Goal: Transaction & Acquisition: Book appointment/travel/reservation

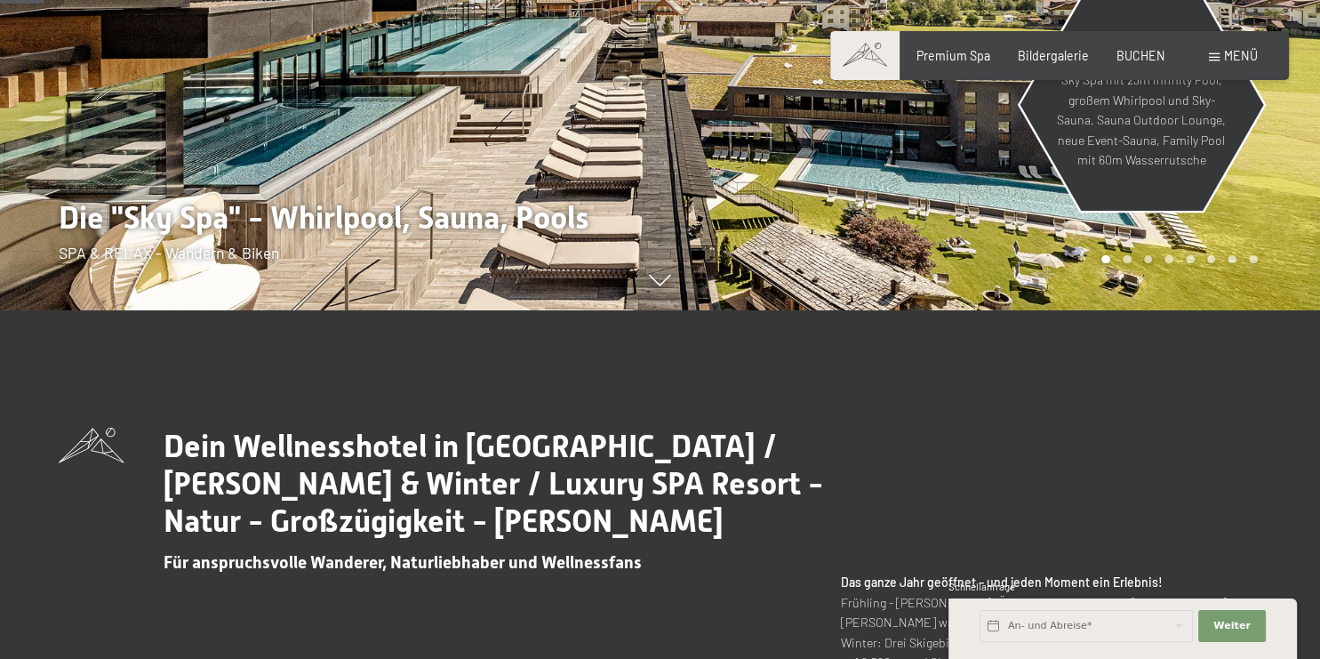
scroll to position [375, 0]
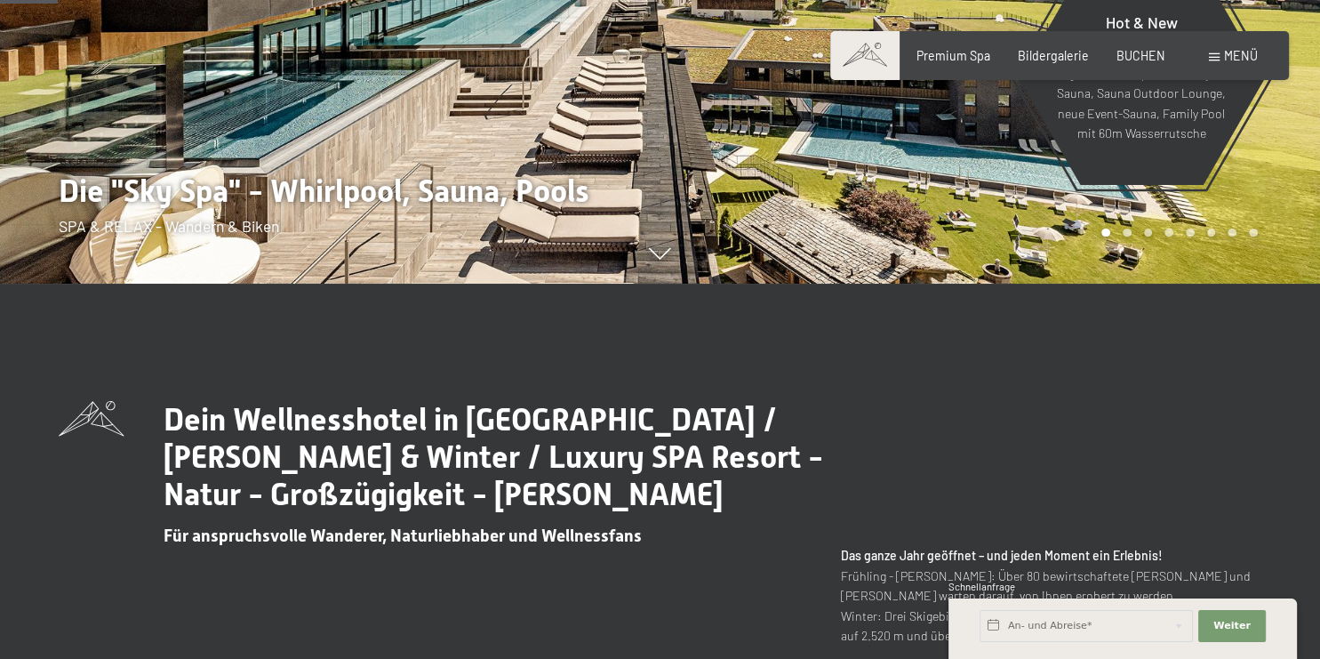
click at [1234, 57] on span "Menü" at bounding box center [1241, 55] width 34 height 15
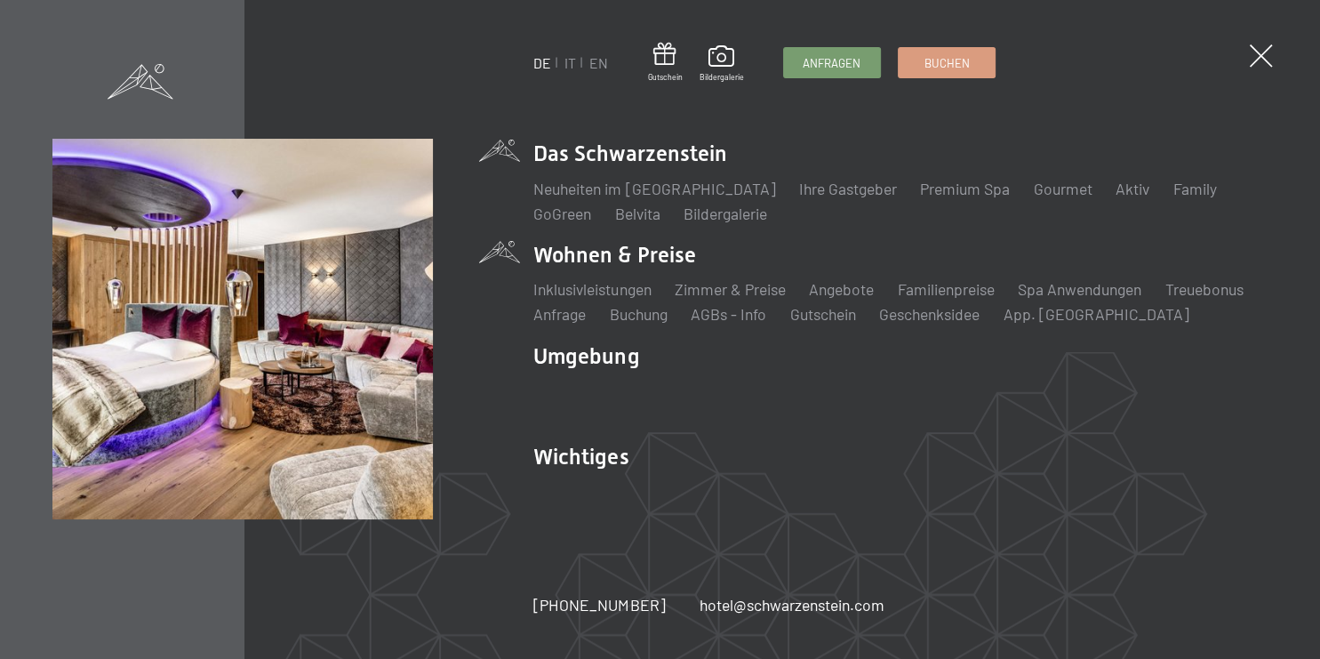
click at [647, 255] on li "Wohnen & Preise Inklusivleistungen Zimmer & Preise Liste Angebote Liste Familie…" at bounding box center [900, 282] width 734 height 85
click at [964, 279] on li "Familienpreise" at bounding box center [946, 289] width 97 height 22
click at [965, 285] on link "Familienpreise" at bounding box center [946, 289] width 97 height 20
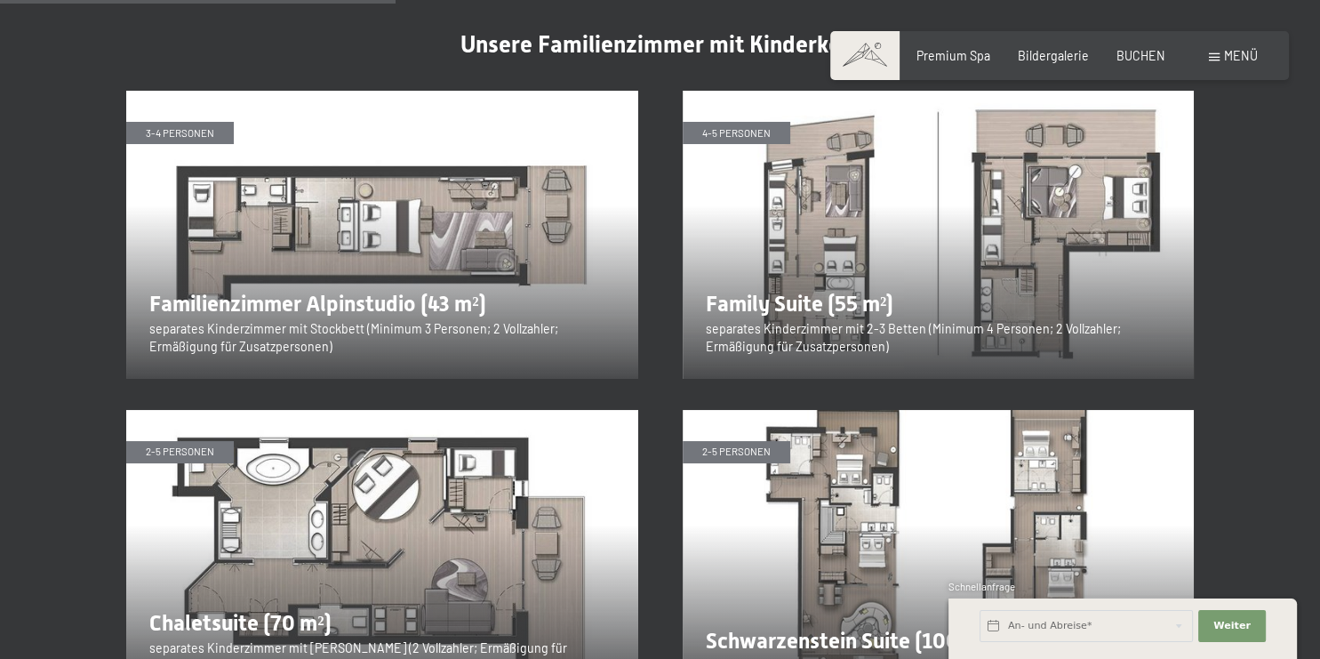
scroll to position [2066, 0]
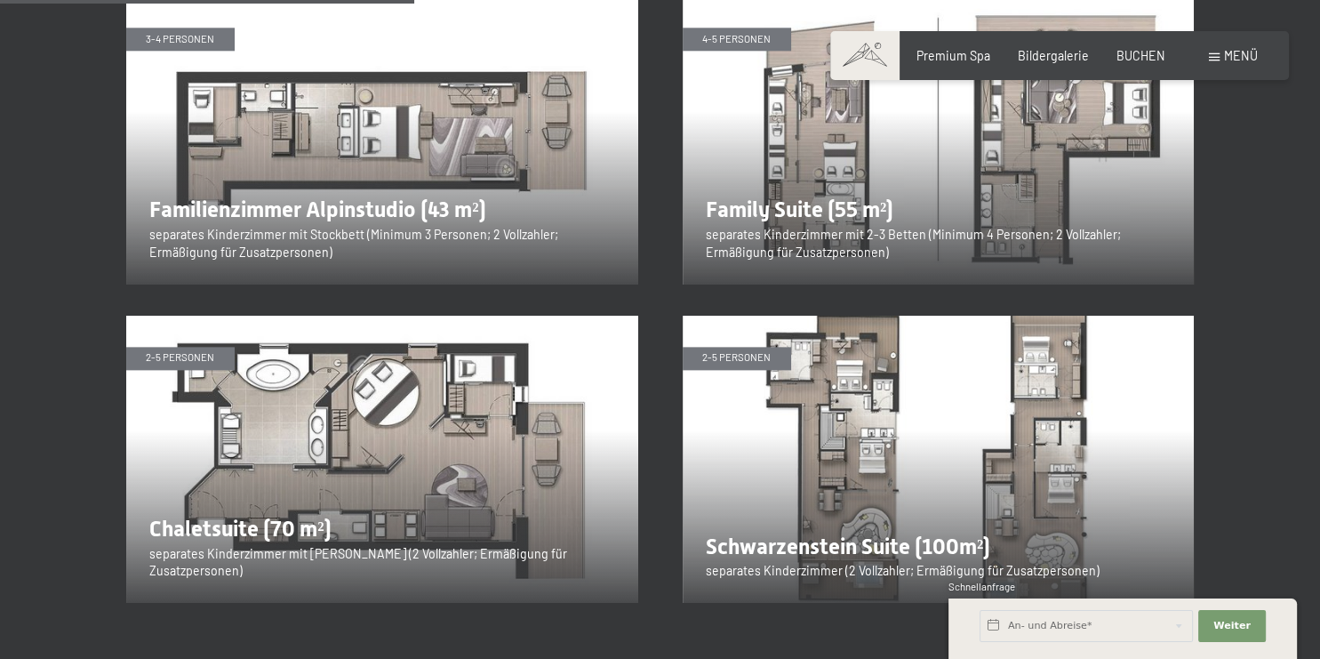
click at [453, 149] on img at bounding box center [382, 140] width 512 height 288
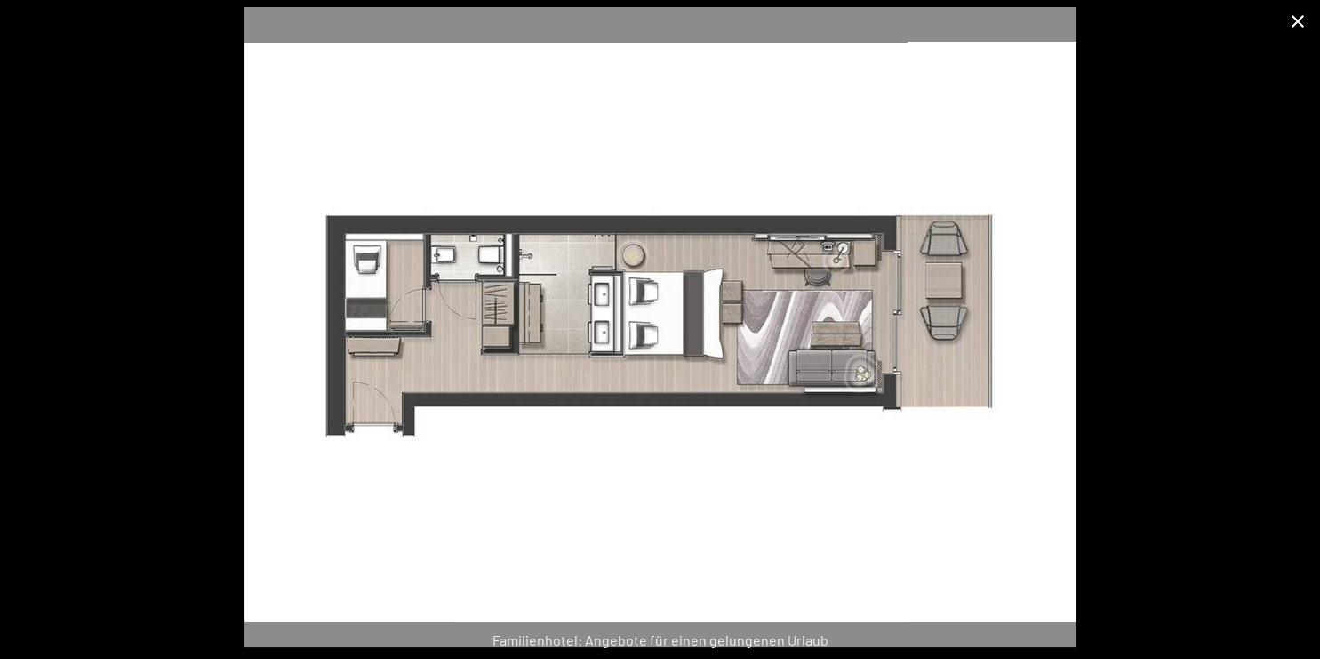
click at [1300, 20] on button "Close gallery" at bounding box center [1298, 21] width 44 height 42
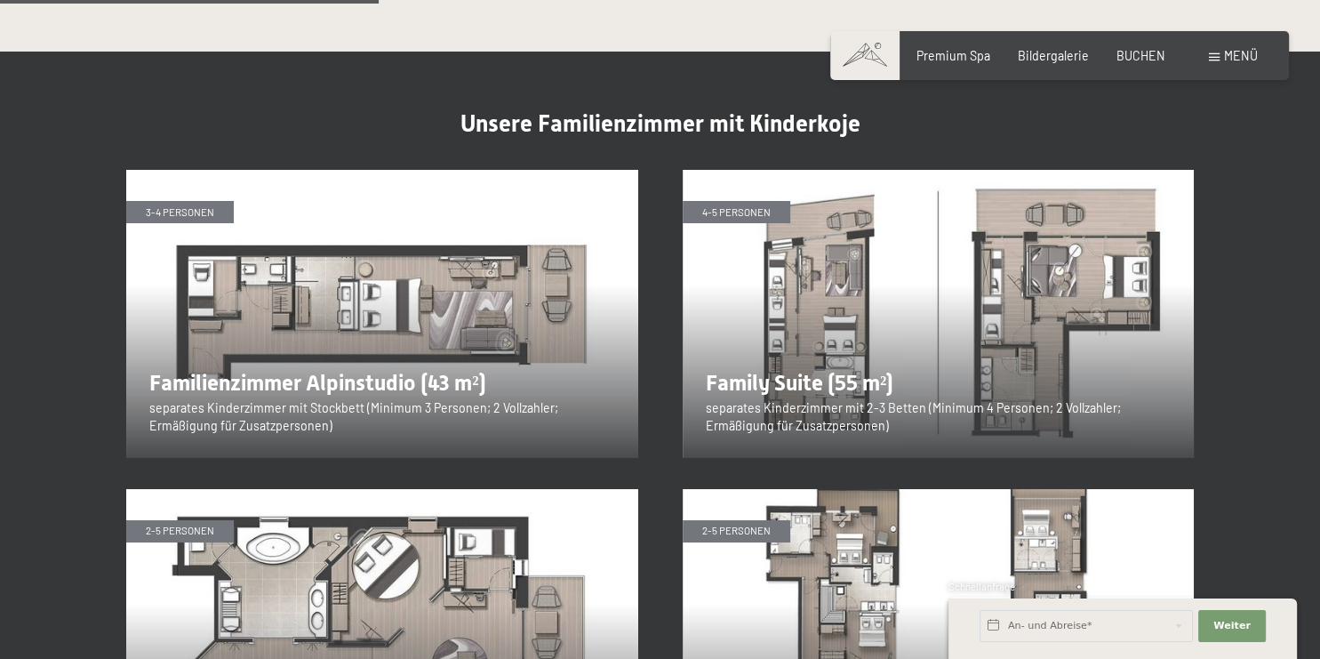
scroll to position [1878, 0]
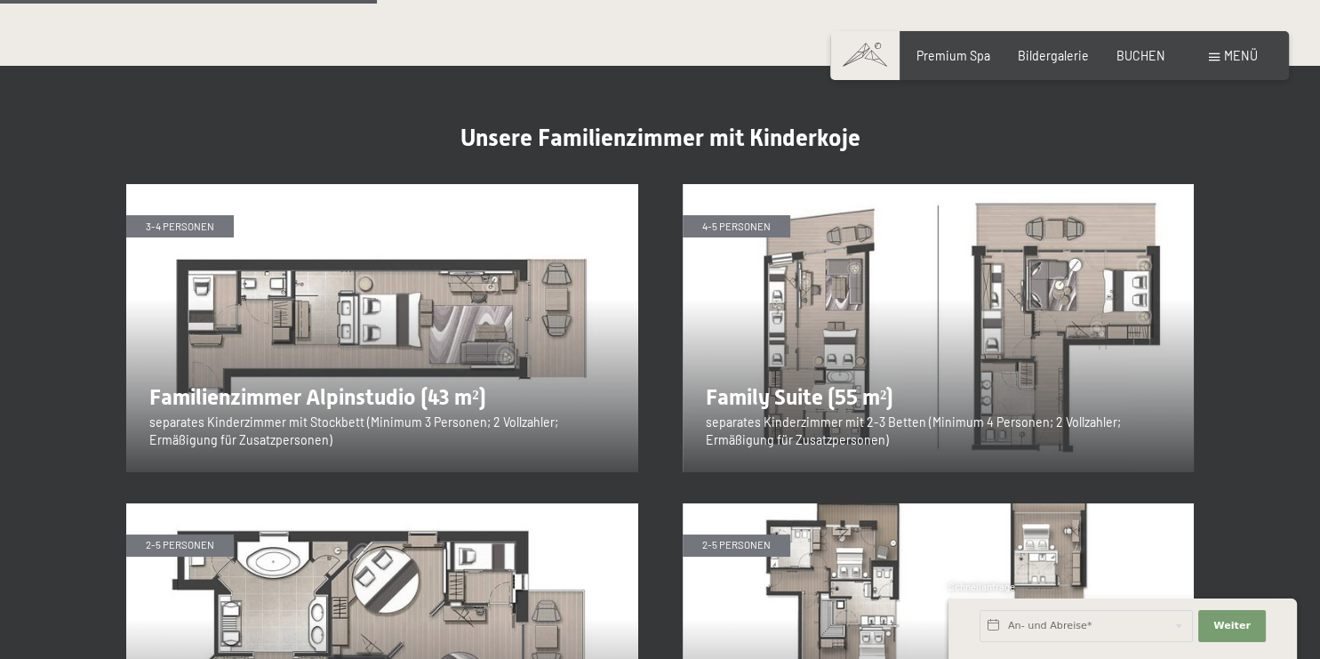
click at [886, 278] on img at bounding box center [939, 328] width 512 height 288
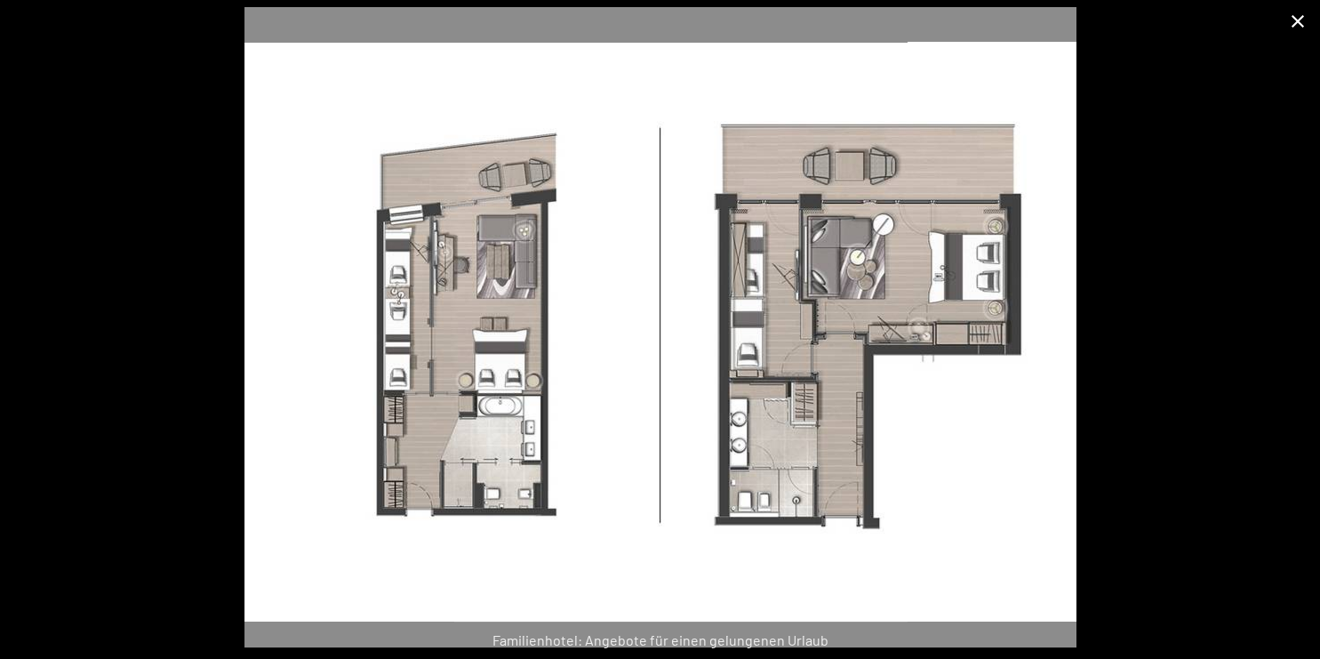
click at [1296, 18] on button "Close gallery" at bounding box center [1298, 21] width 44 height 42
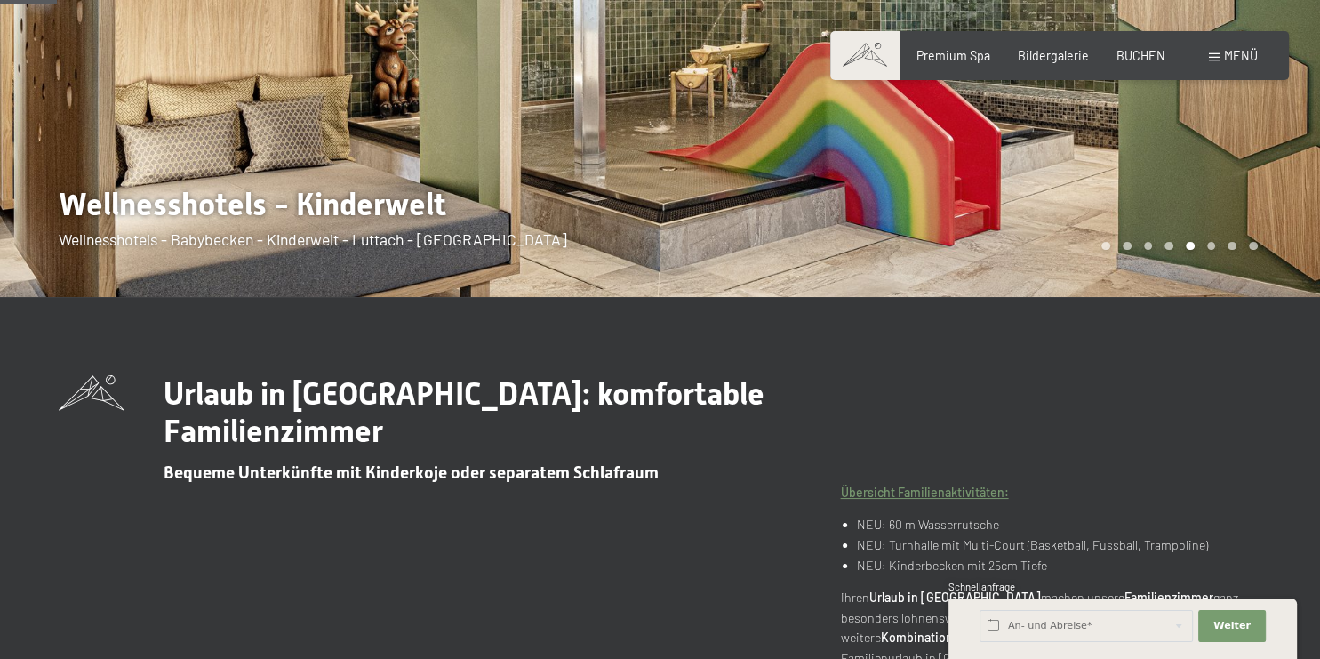
scroll to position [0, 0]
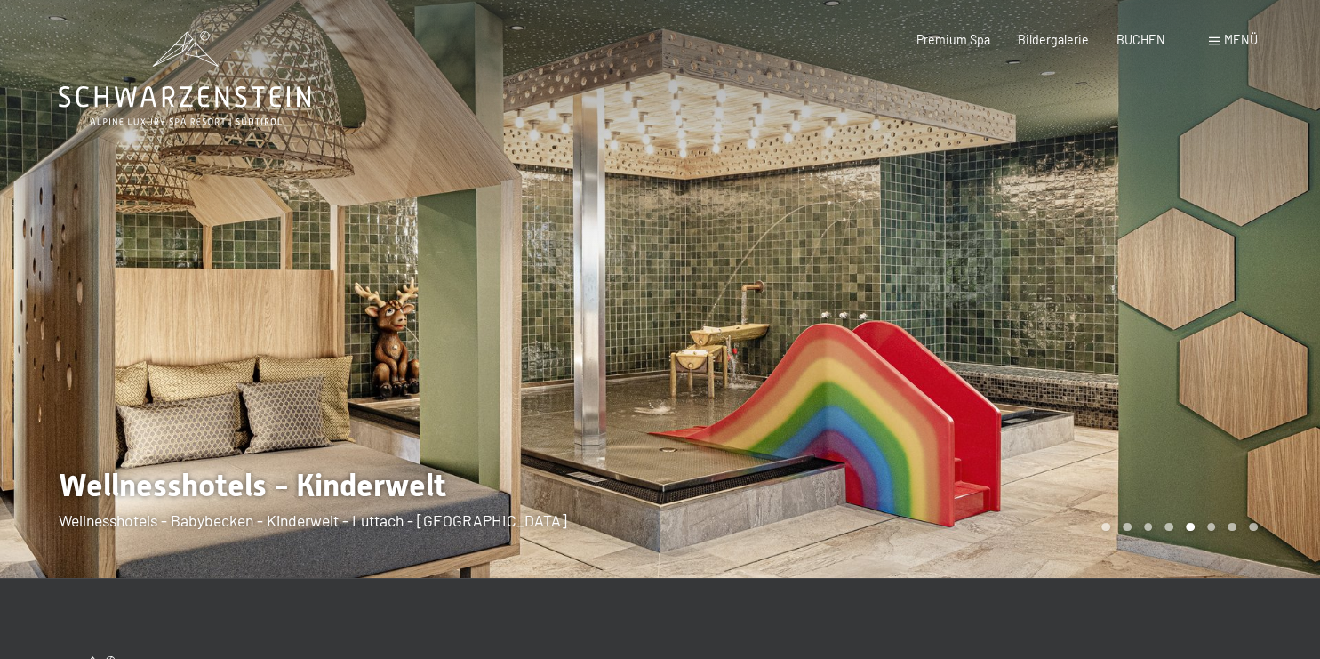
click at [1229, 38] on span "Menü" at bounding box center [1241, 39] width 34 height 15
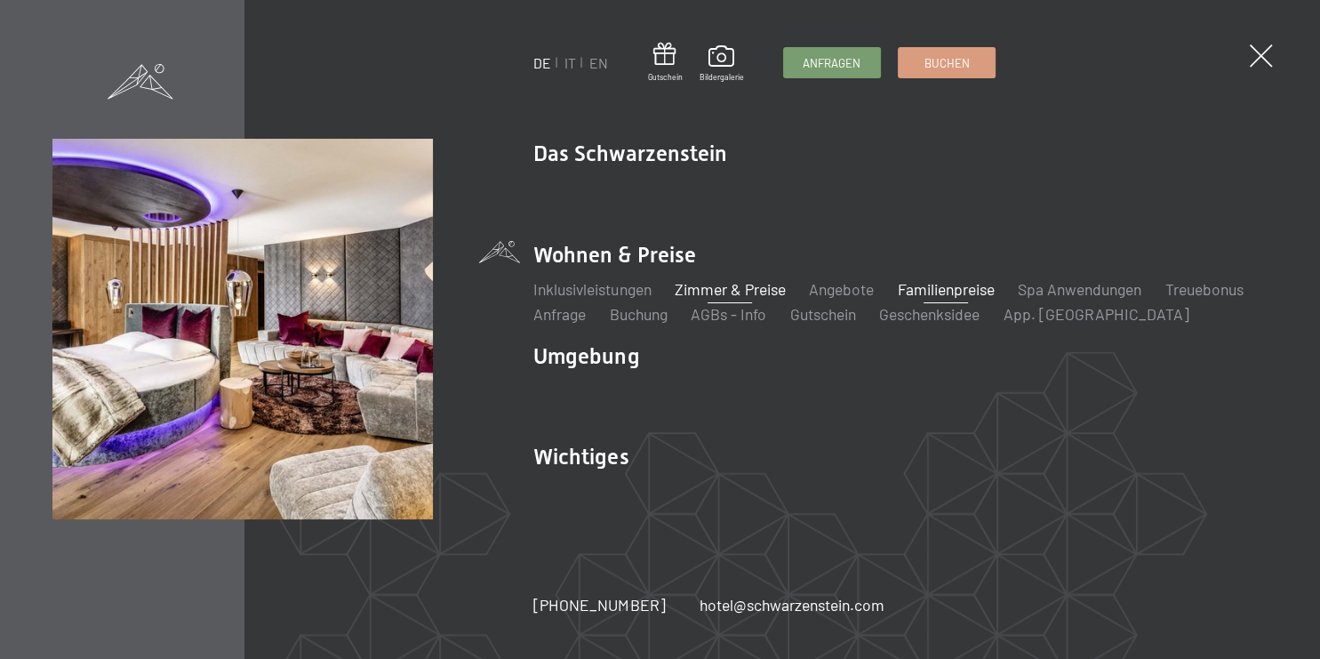
click at [745, 286] on link "Zimmer & Preise" at bounding box center [730, 289] width 111 height 20
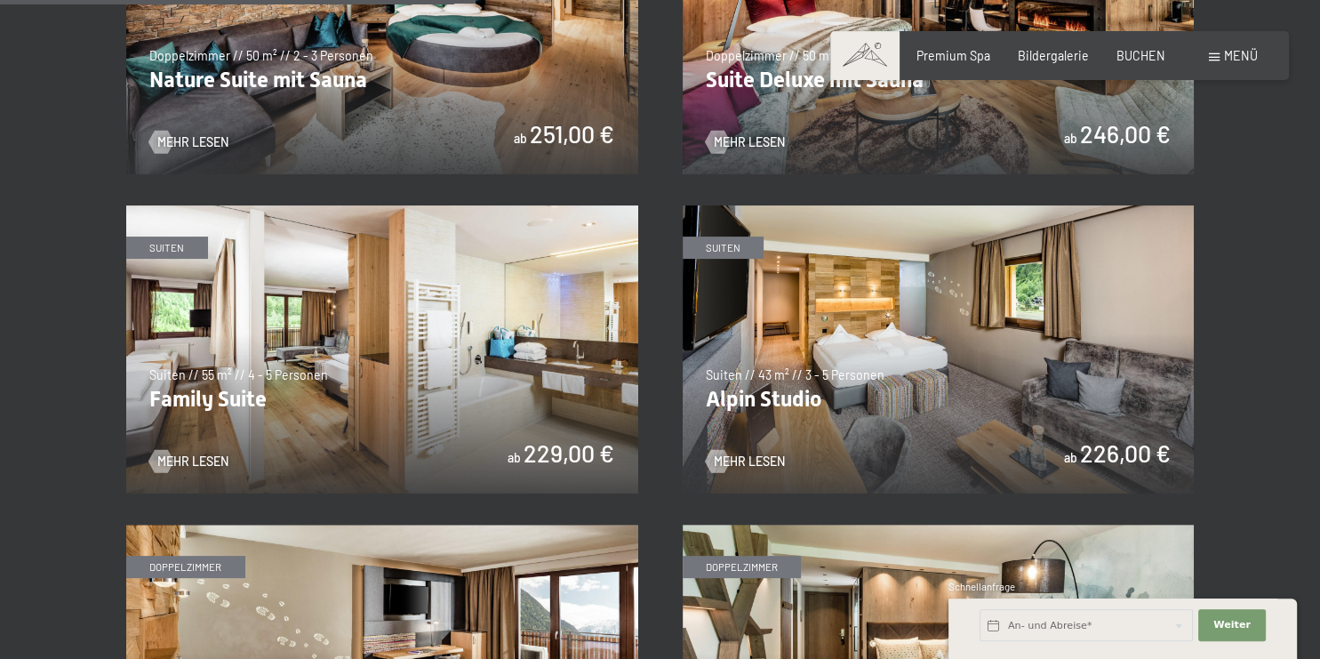
scroll to position [1816, 0]
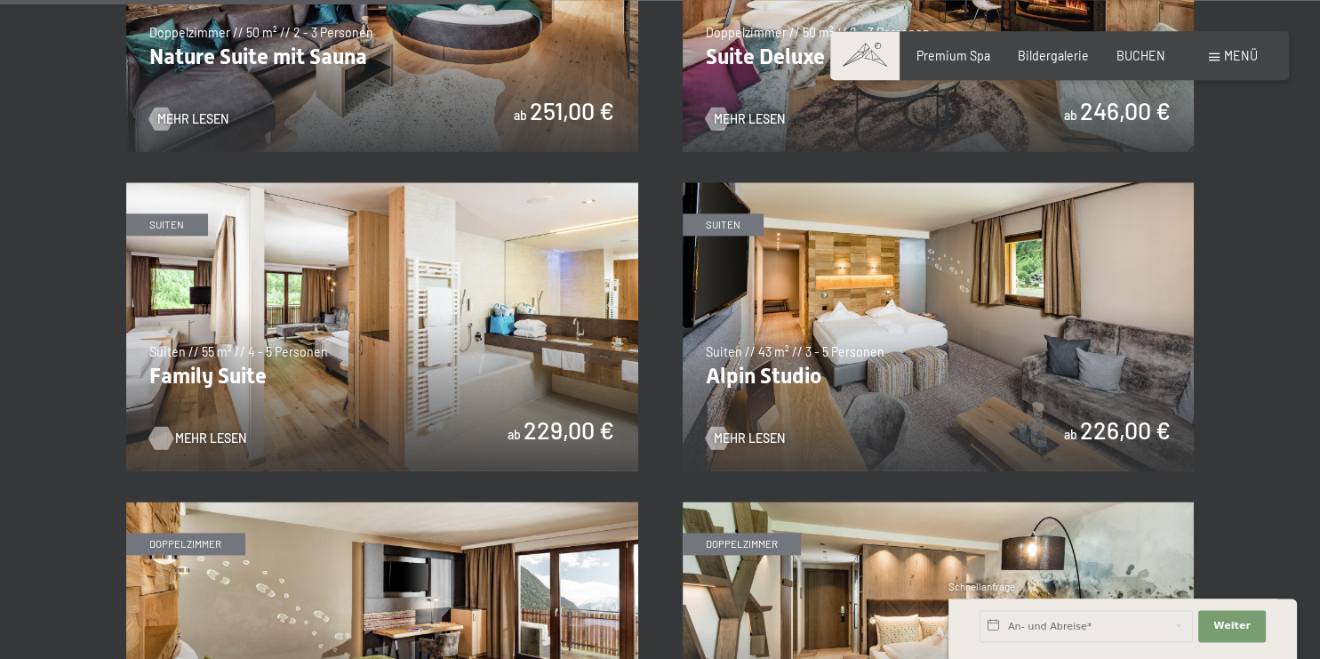
click at [208, 435] on span "Mehr Lesen" at bounding box center [210, 438] width 71 height 18
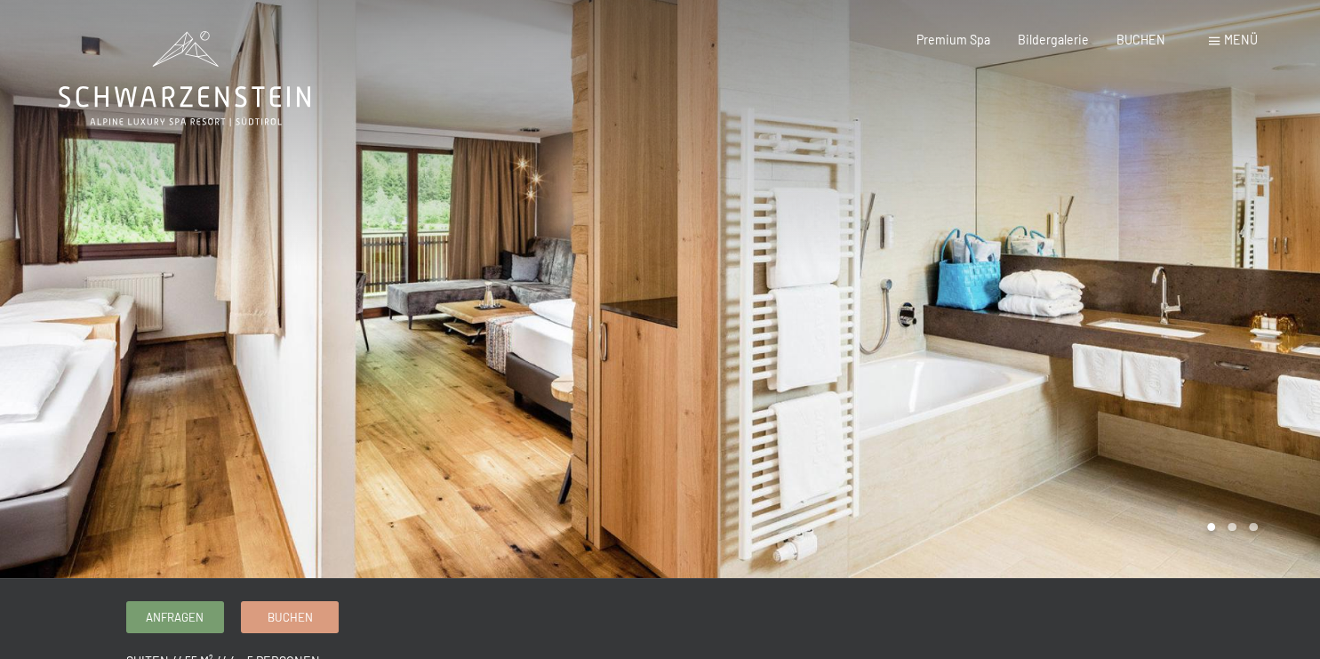
drag, startPoint x: 983, startPoint y: 308, endPoint x: 713, endPoint y: 301, distance: 270.4
click at [713, 301] on div at bounding box center [991, 289] width 661 height 578
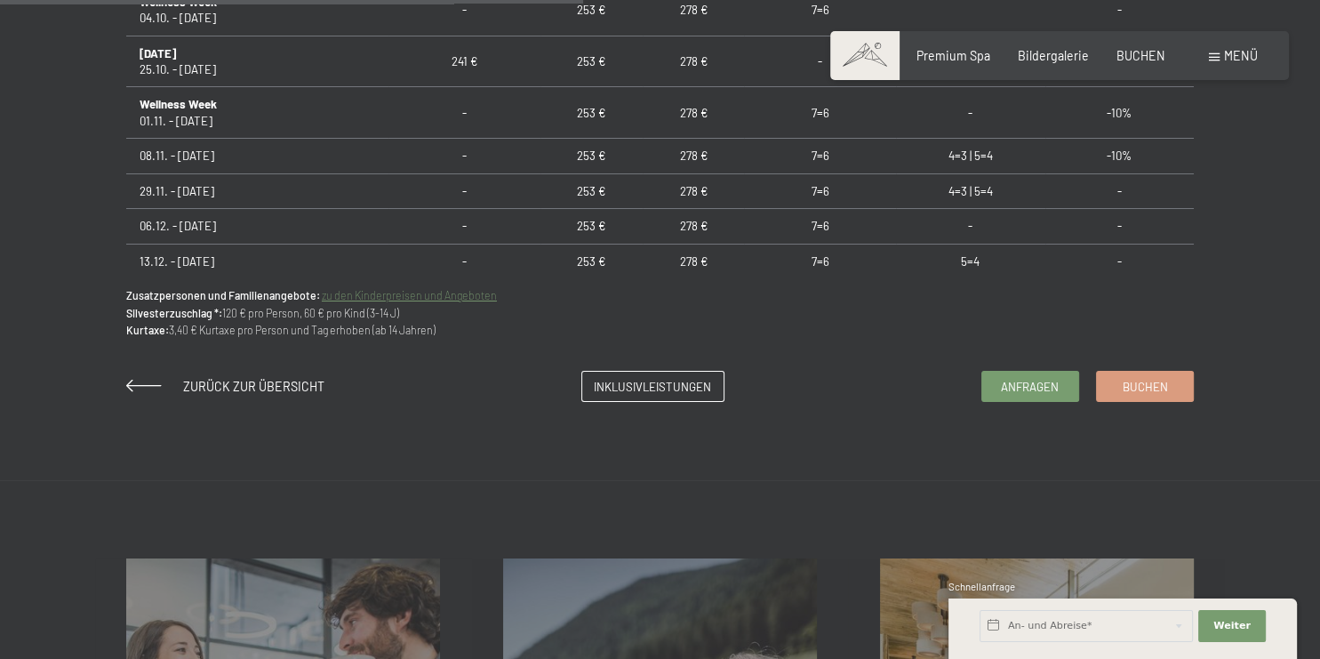
scroll to position [1314, 0]
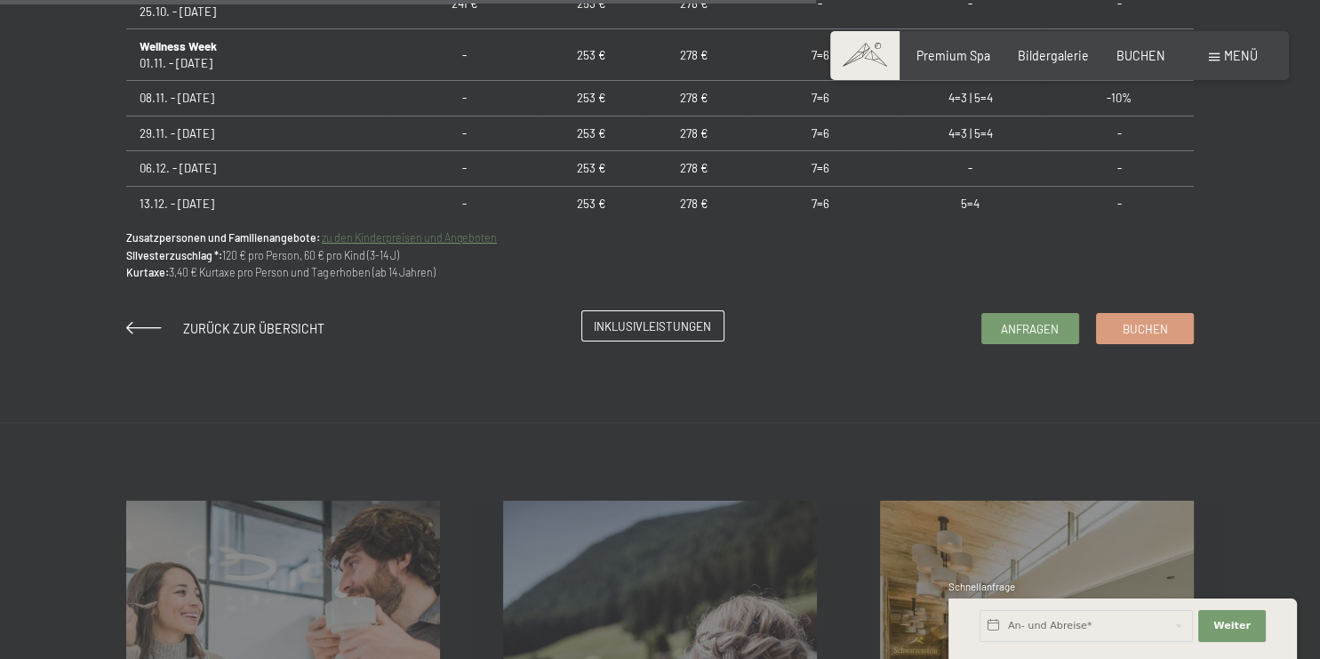
click at [662, 329] on span "Inklusivleistungen" at bounding box center [652, 326] width 117 height 16
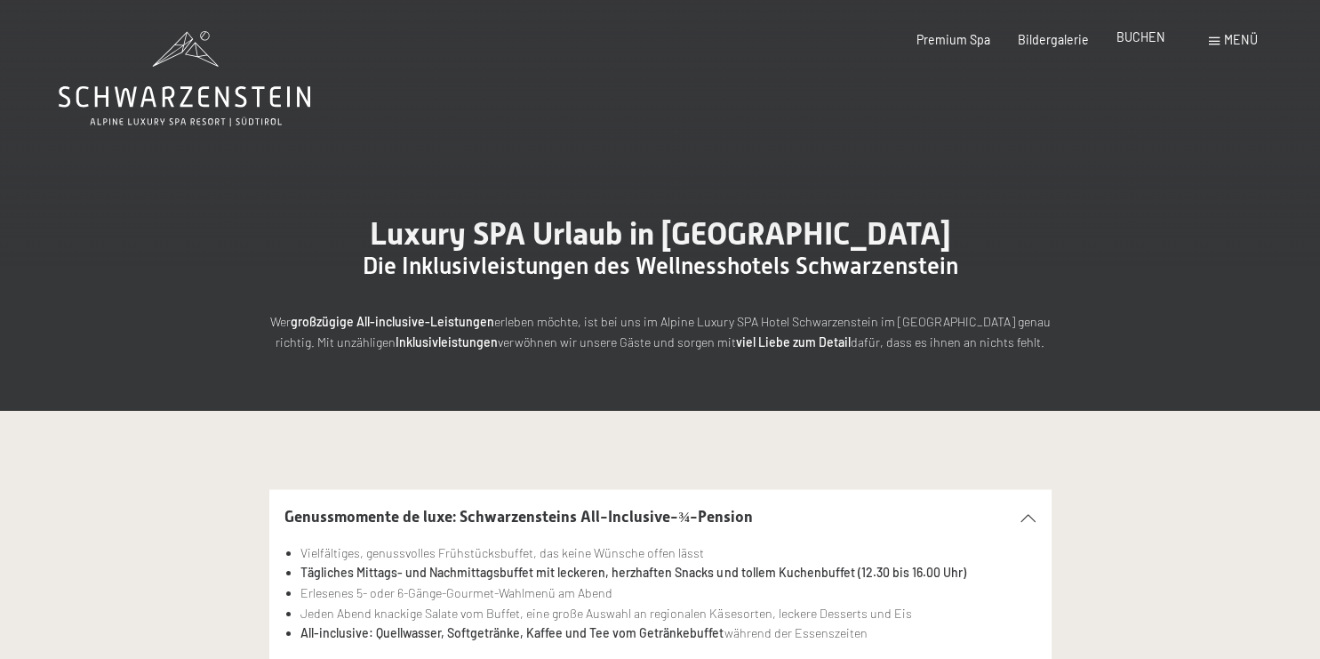
click at [1149, 32] on span "BUCHEN" at bounding box center [1141, 36] width 49 height 15
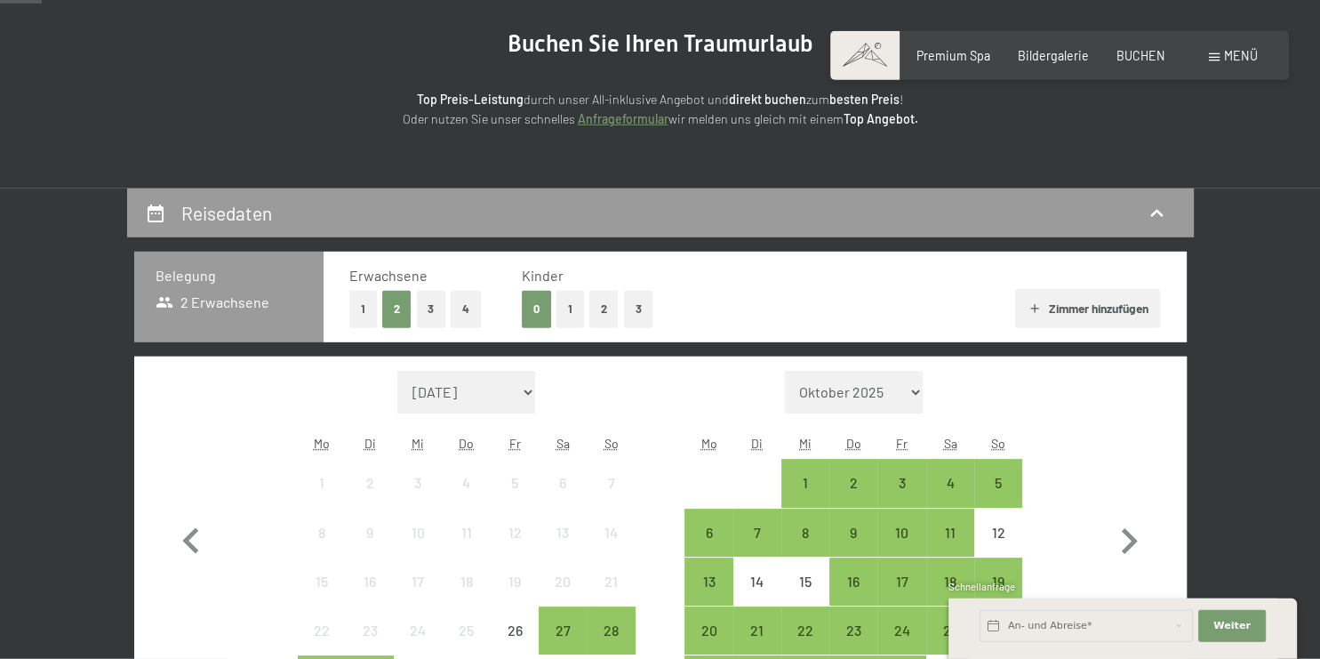
scroll to position [188, 0]
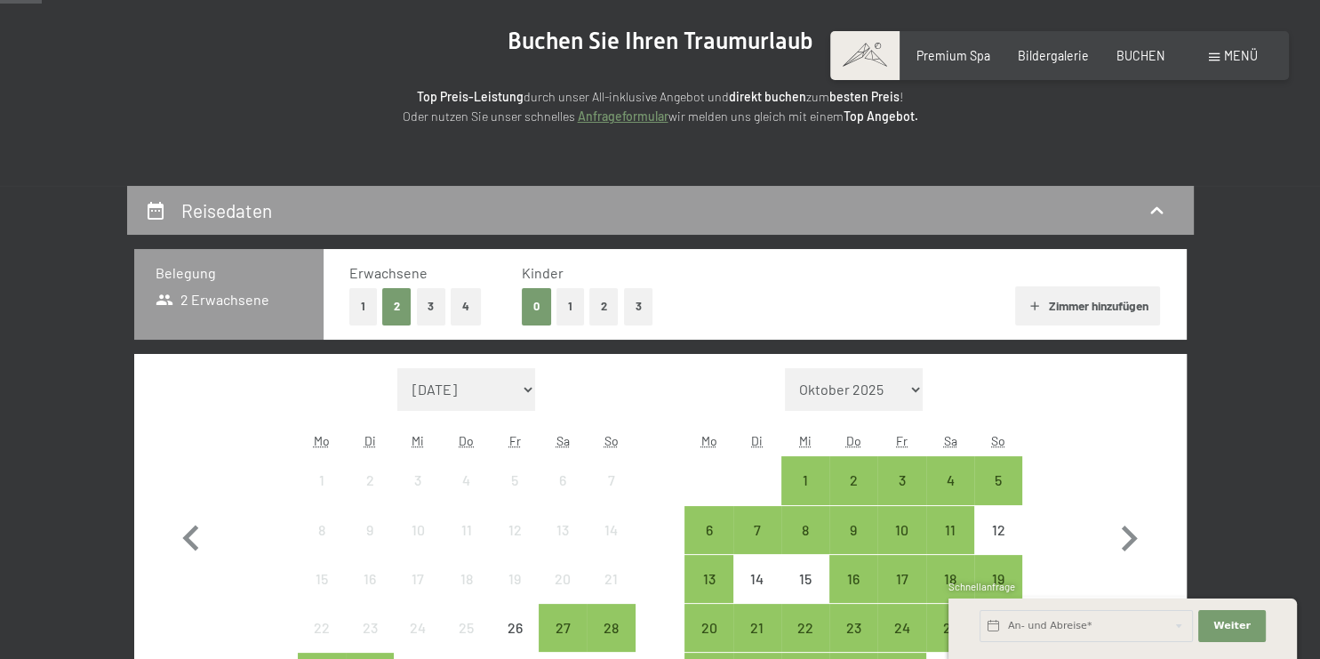
click at [429, 304] on button "3" at bounding box center [431, 306] width 29 height 36
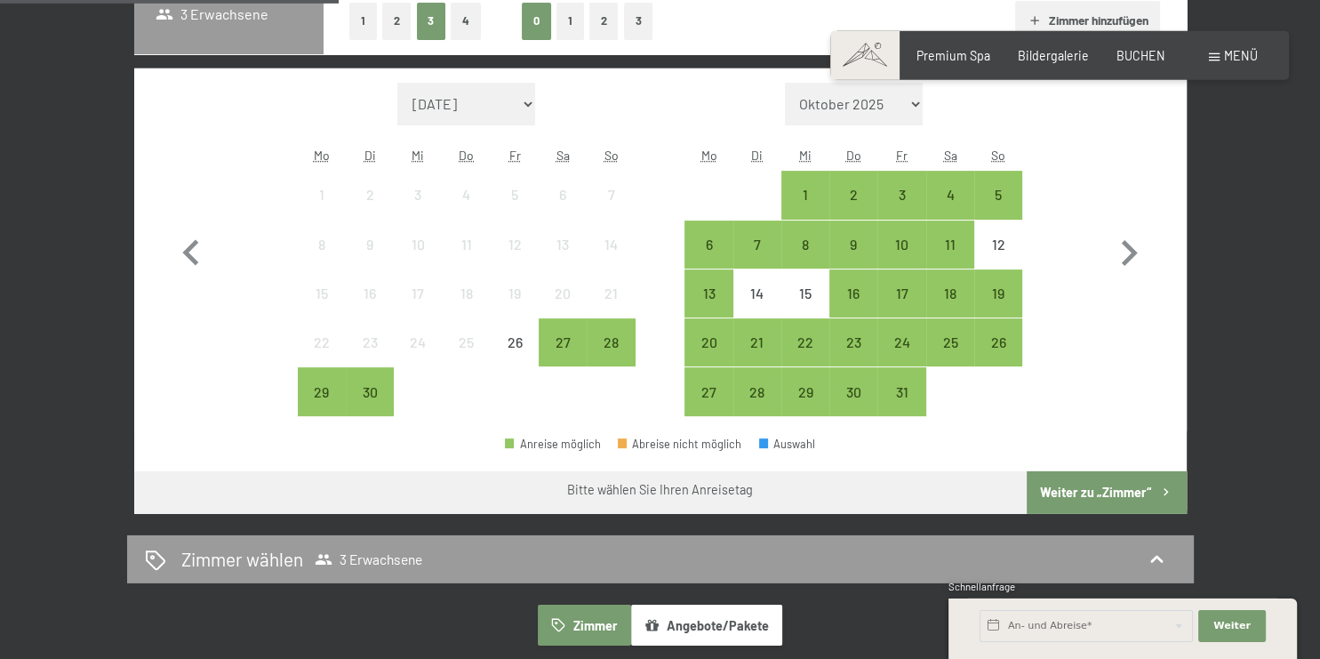
scroll to position [469, 0]
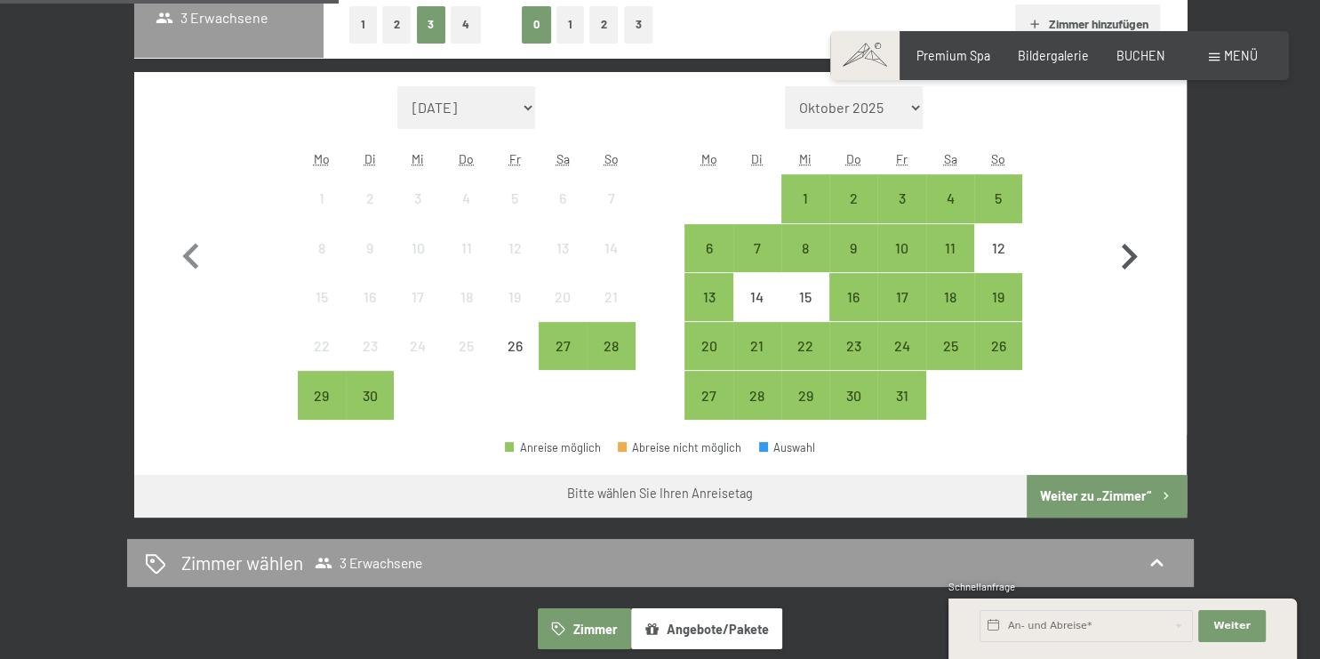
click at [1129, 258] on icon "button" at bounding box center [1129, 257] width 52 height 52
select select "[DATE]"
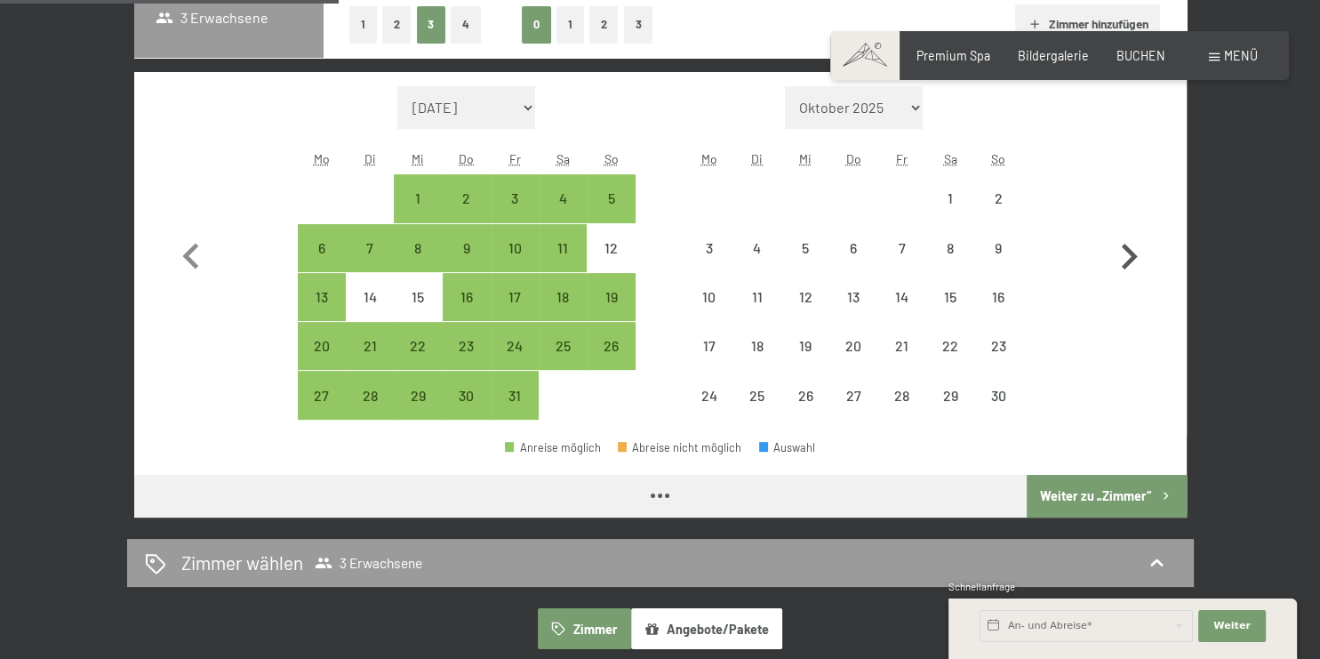
click at [1129, 258] on icon "button" at bounding box center [1129, 257] width 52 height 52
select select "[DATE]"
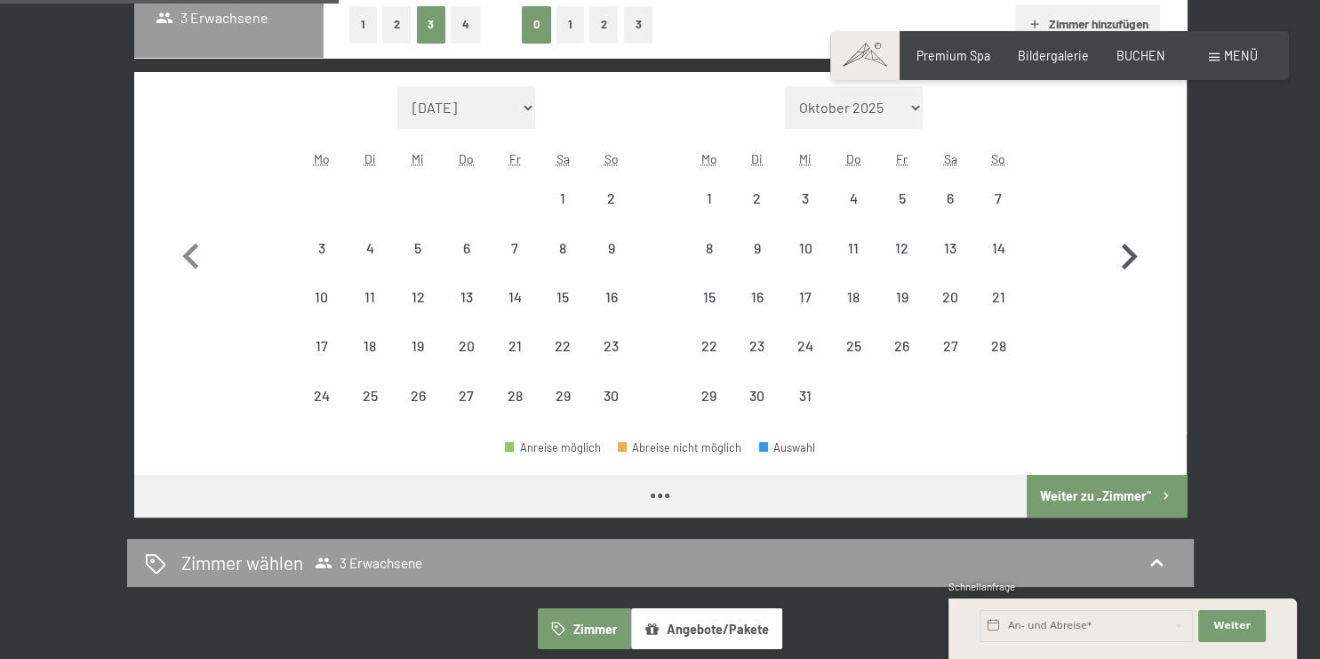
click at [1129, 258] on icon "button" at bounding box center [1129, 257] width 52 height 52
select select "[DATE]"
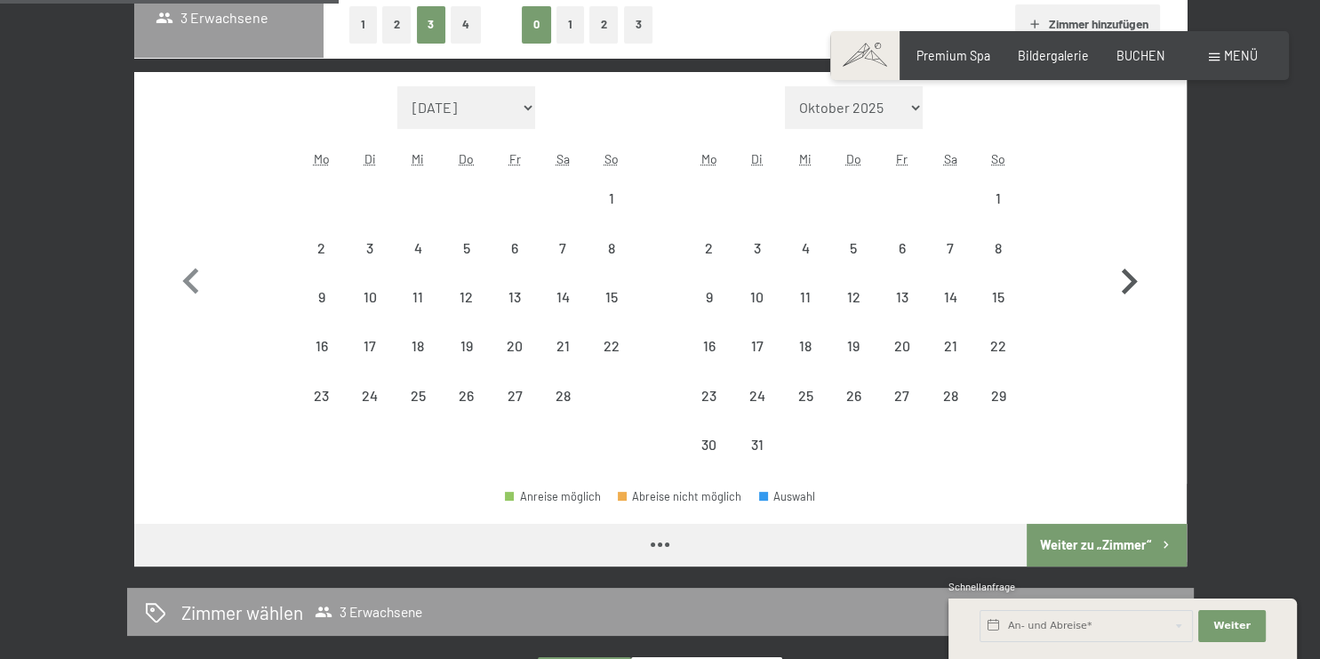
select select "[DATE]"
click at [1129, 258] on icon "button" at bounding box center [1129, 282] width 52 height 52
select select "[DATE]"
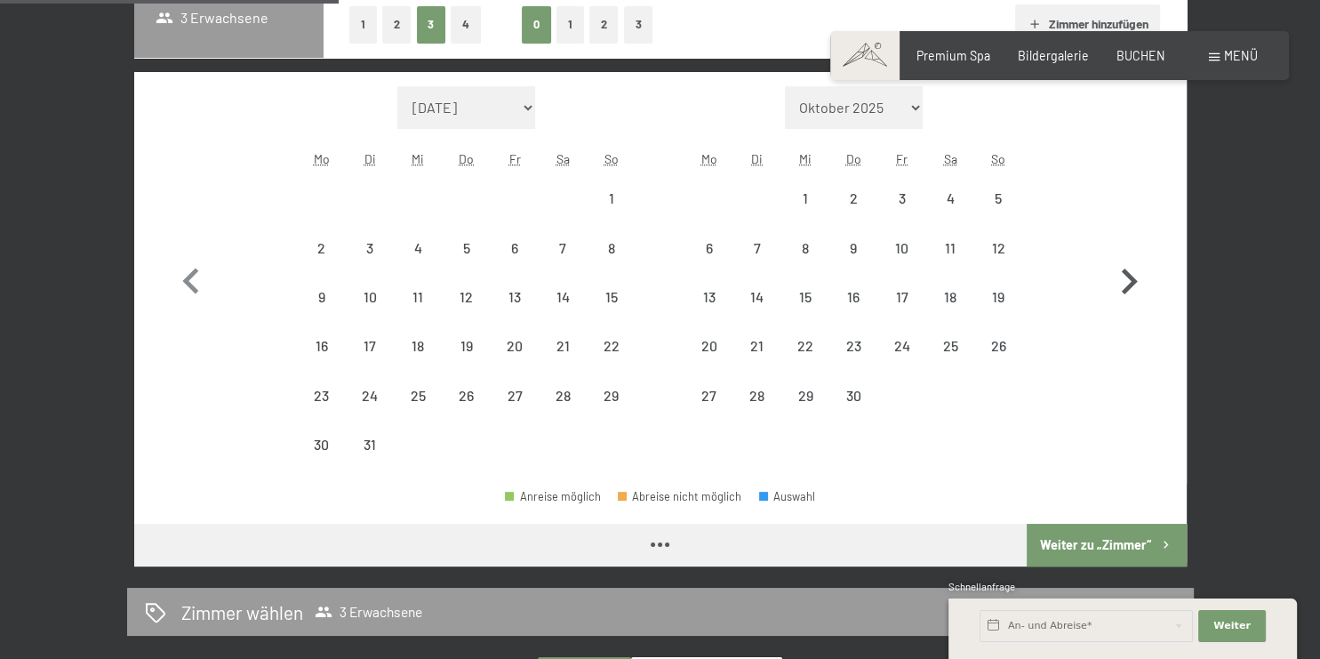
select select "[DATE]"
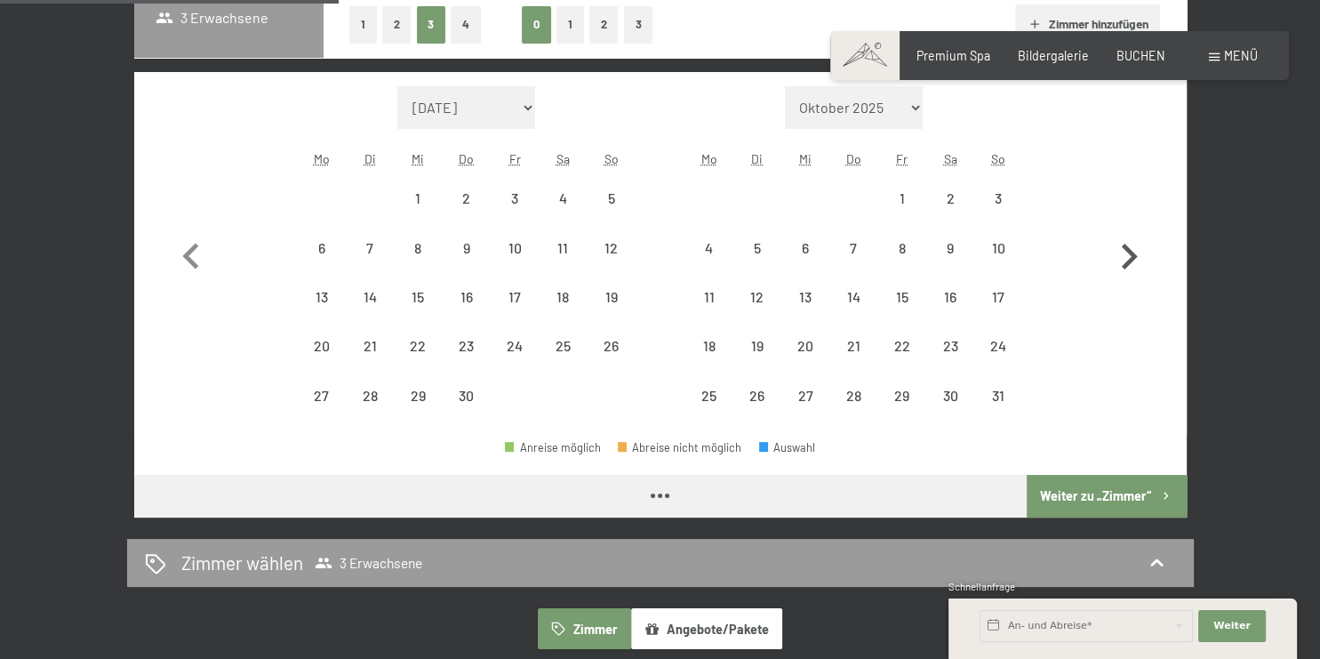
click at [1129, 258] on icon "button" at bounding box center [1129, 257] width 52 height 52
select select "[DATE]"
click at [1129, 258] on icon "button" at bounding box center [1129, 257] width 52 height 52
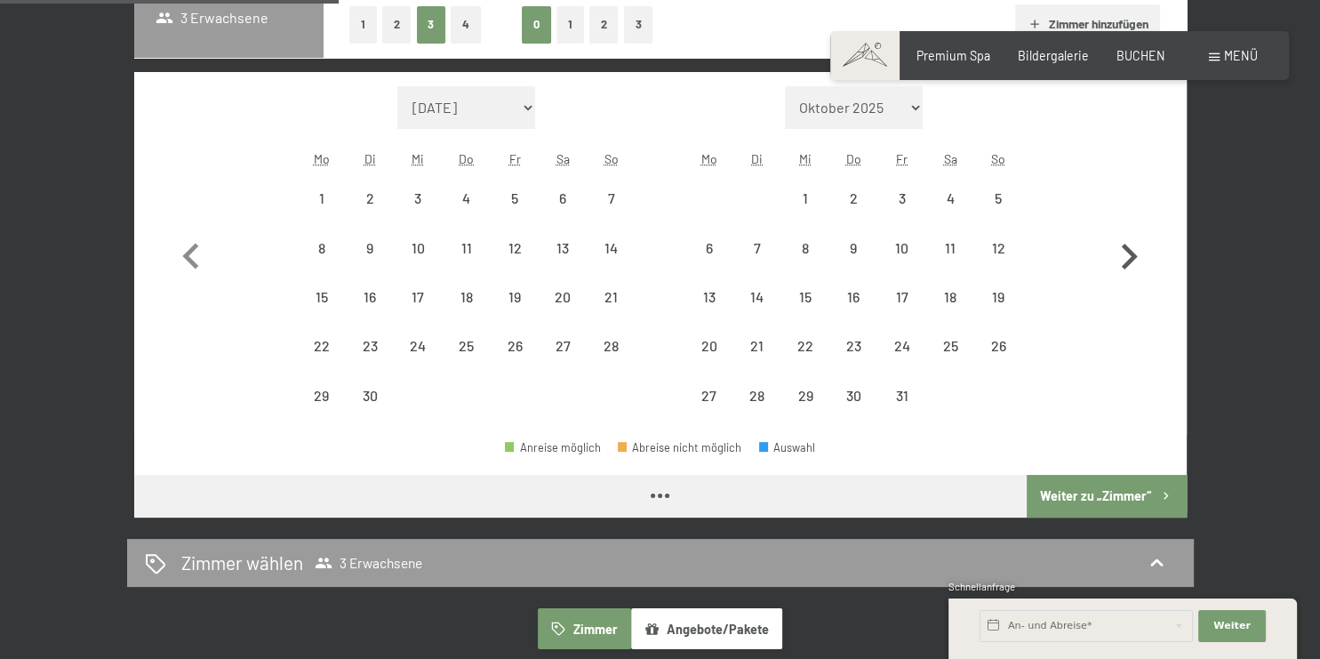
select select "[DATE]"
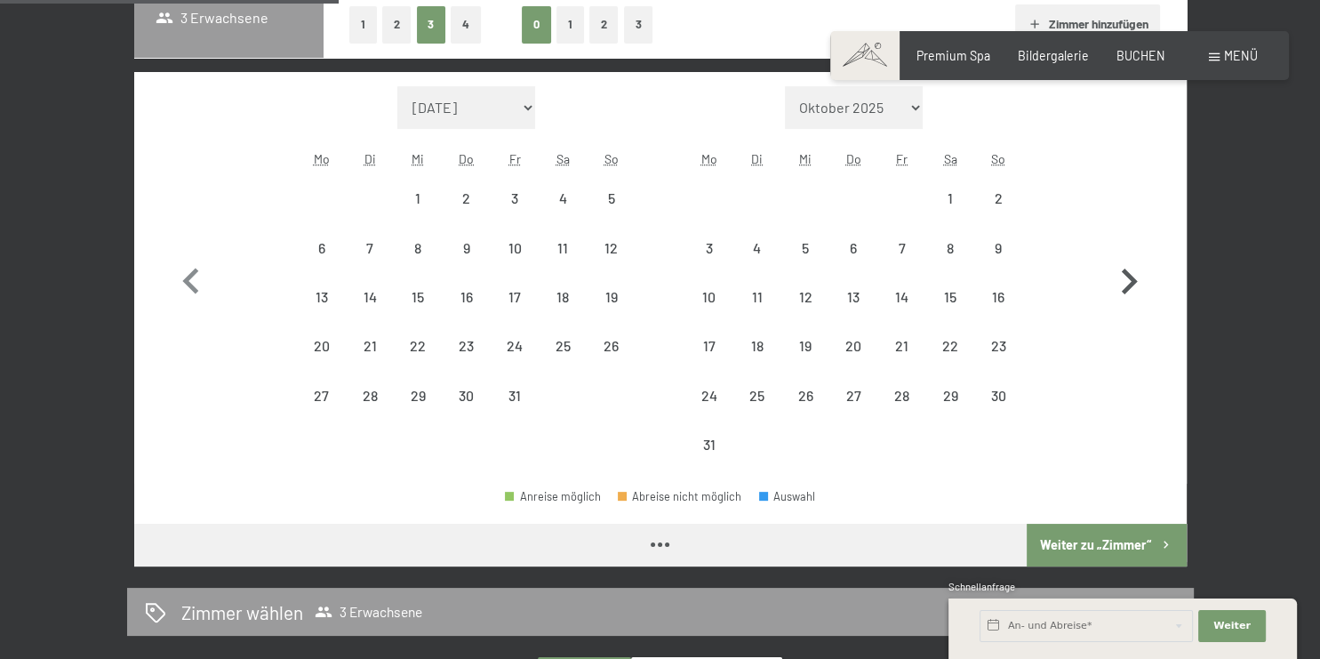
select select "[DATE]"
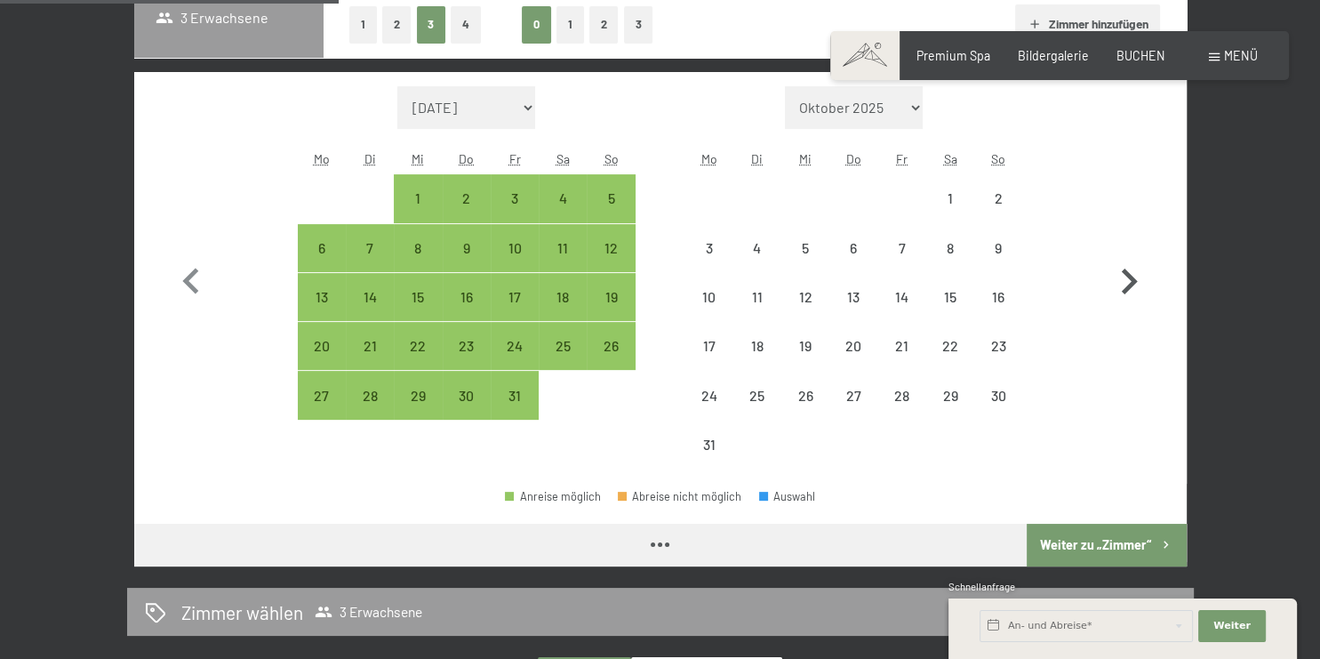
click at [1129, 258] on icon "button" at bounding box center [1129, 282] width 52 height 52
select select "[DATE]"
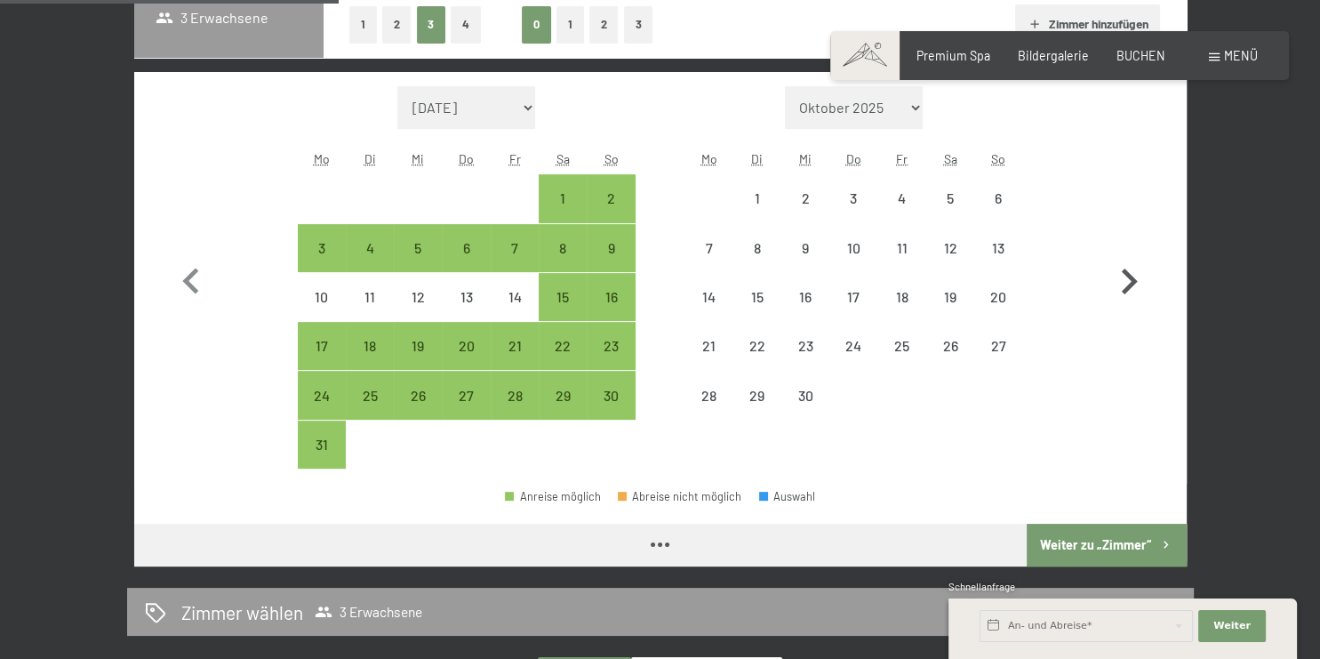
select select "[DATE]"
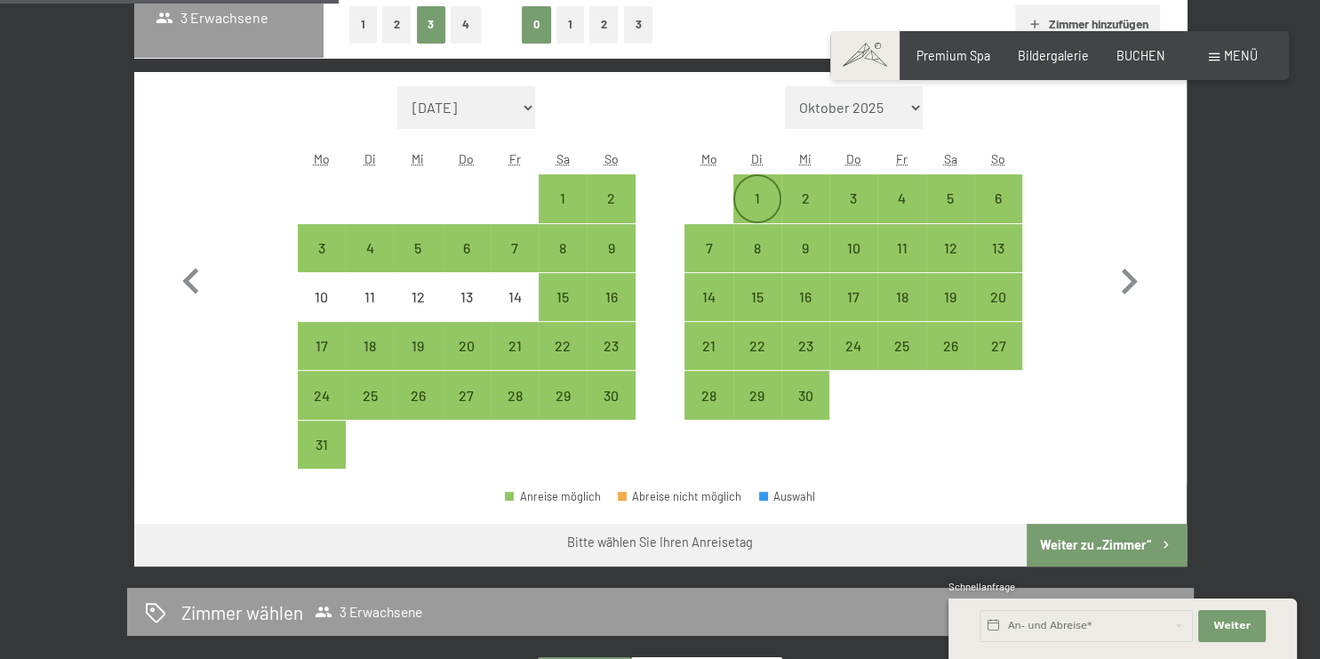
click at [761, 194] on div "1" at bounding box center [757, 213] width 44 height 44
select select "[DATE]"
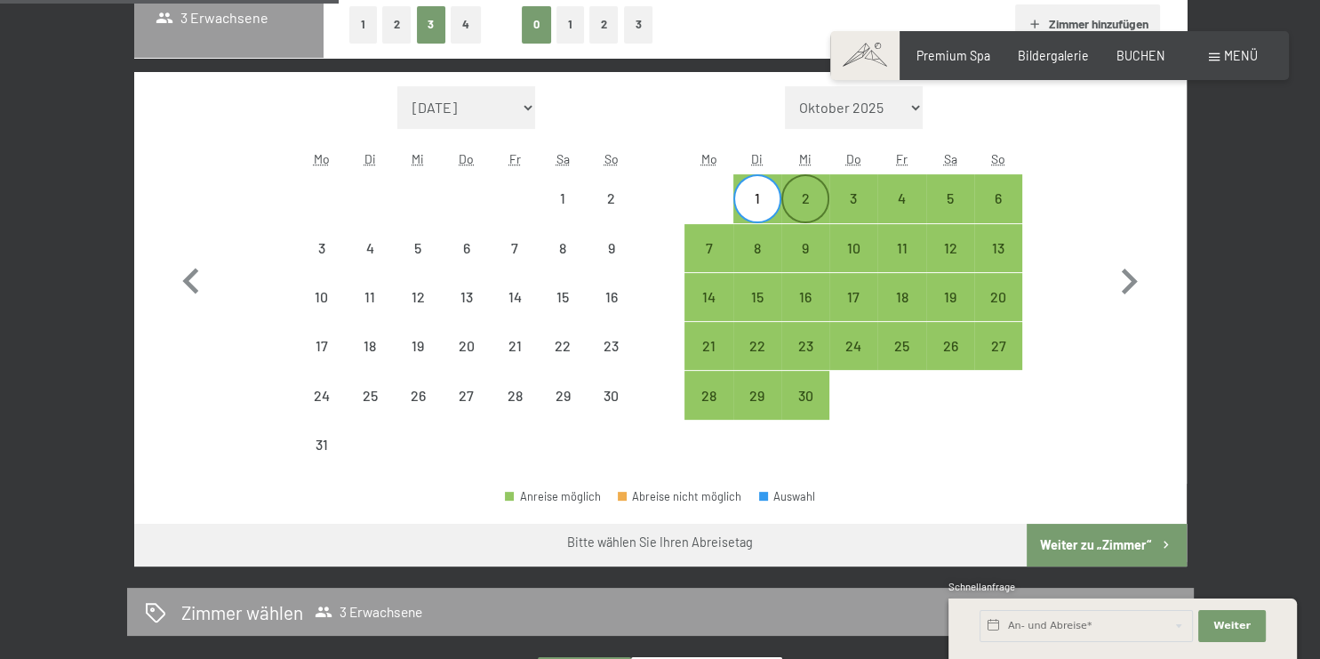
click at [812, 194] on div "2" at bounding box center [805, 213] width 44 height 44
select select "[DATE]"
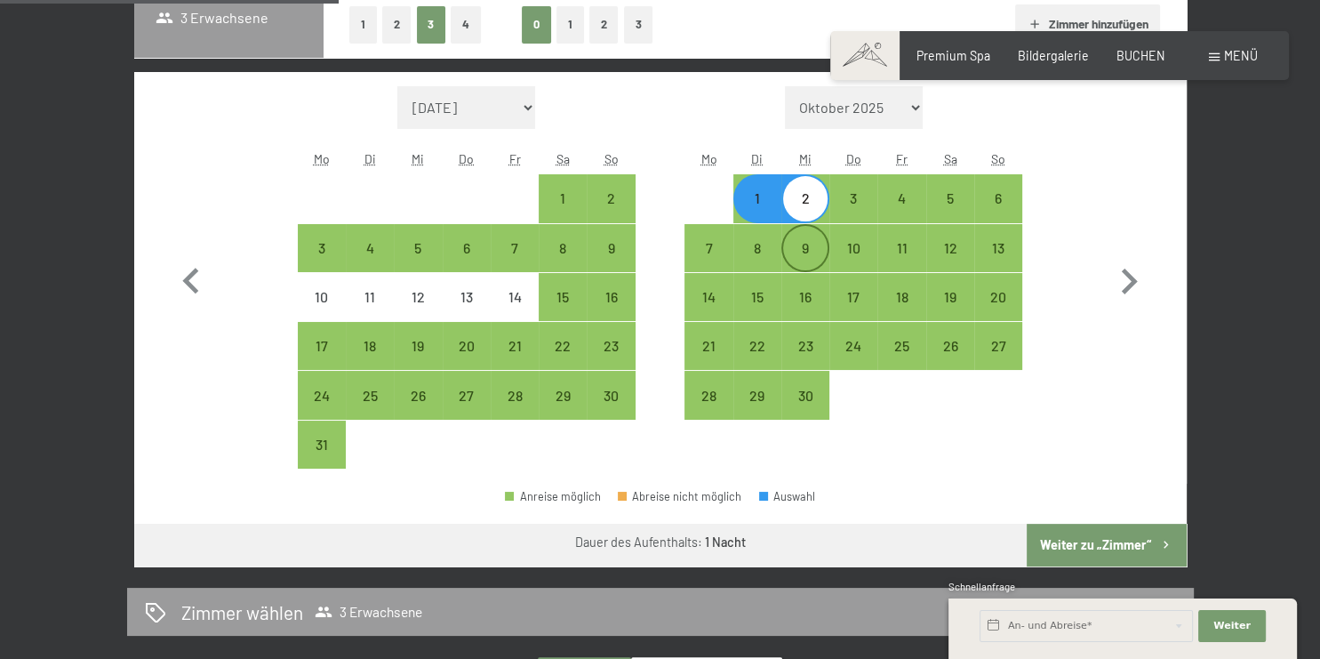
click at [814, 253] on div "9" at bounding box center [805, 263] width 44 height 44
select select "[DATE]"
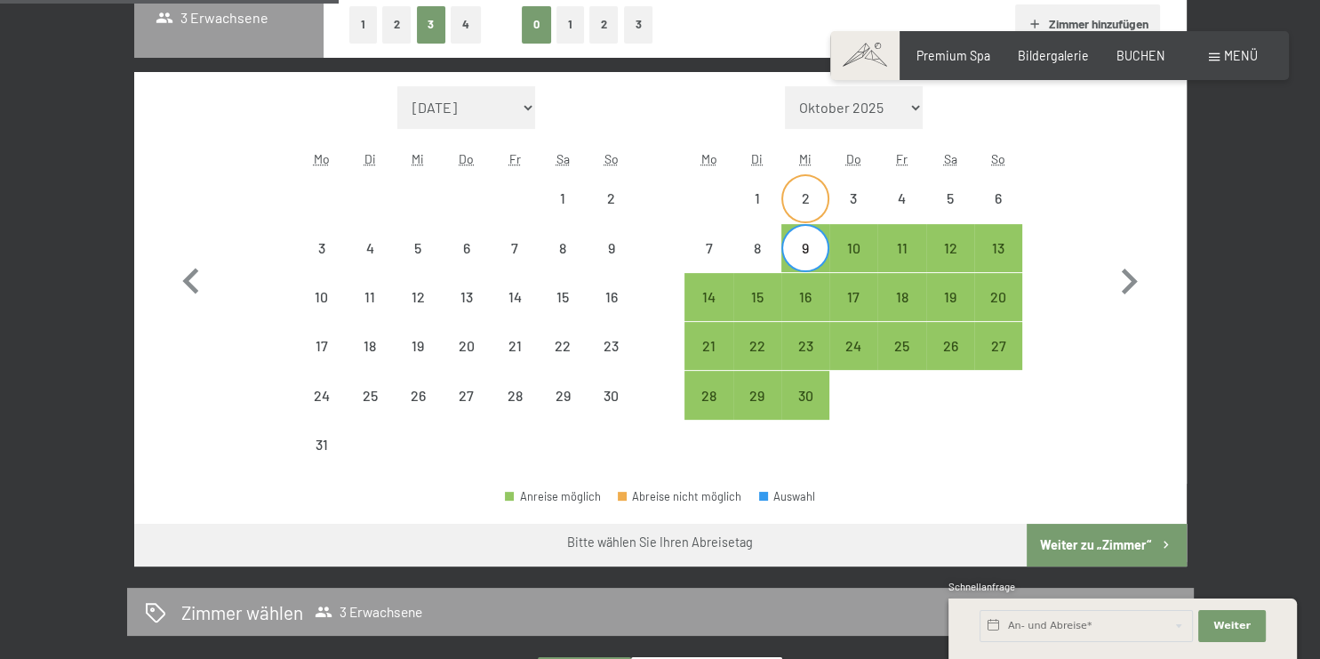
click at [805, 200] on div "2" at bounding box center [805, 213] width 44 height 44
select select "[DATE]"
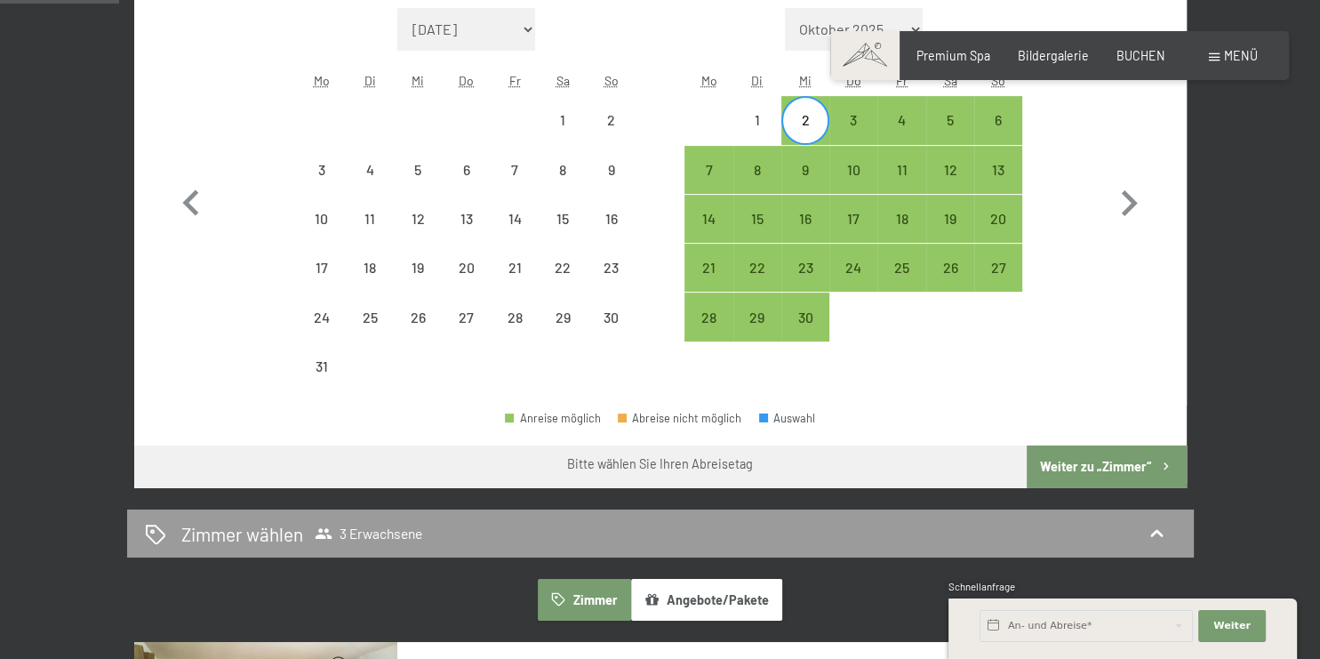
scroll to position [563, 0]
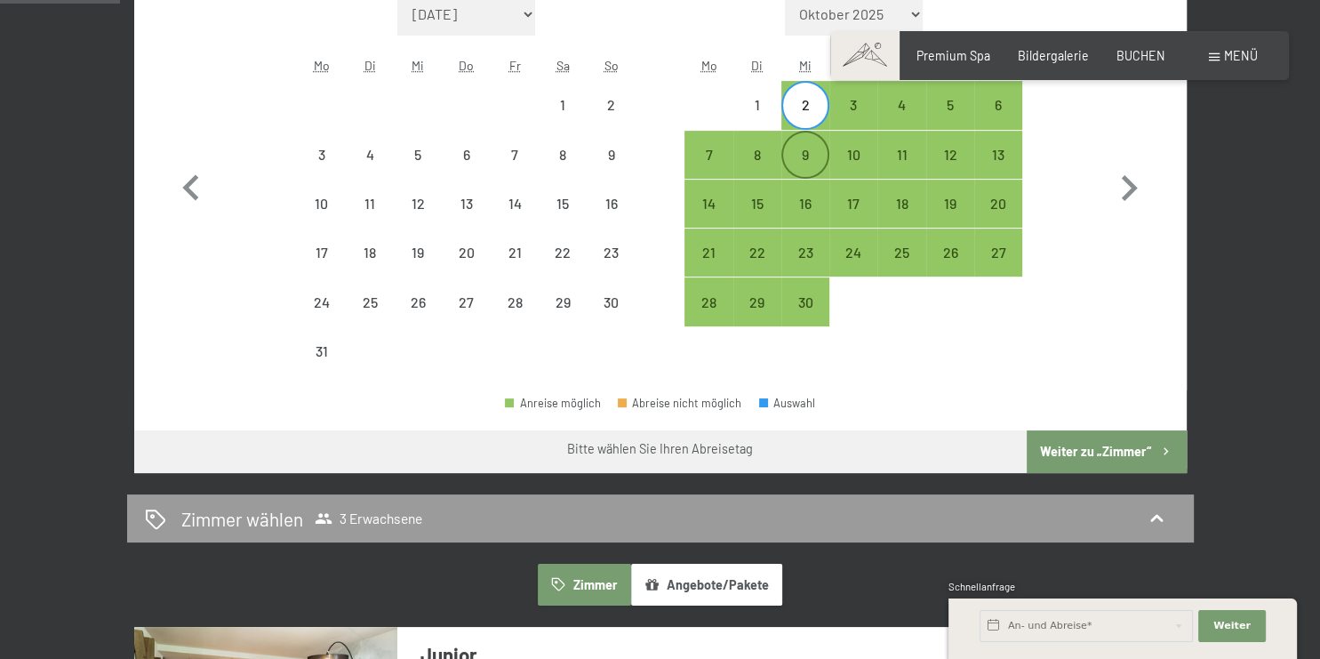
click at [809, 152] on div "9" at bounding box center [805, 170] width 44 height 44
select select "[DATE]"
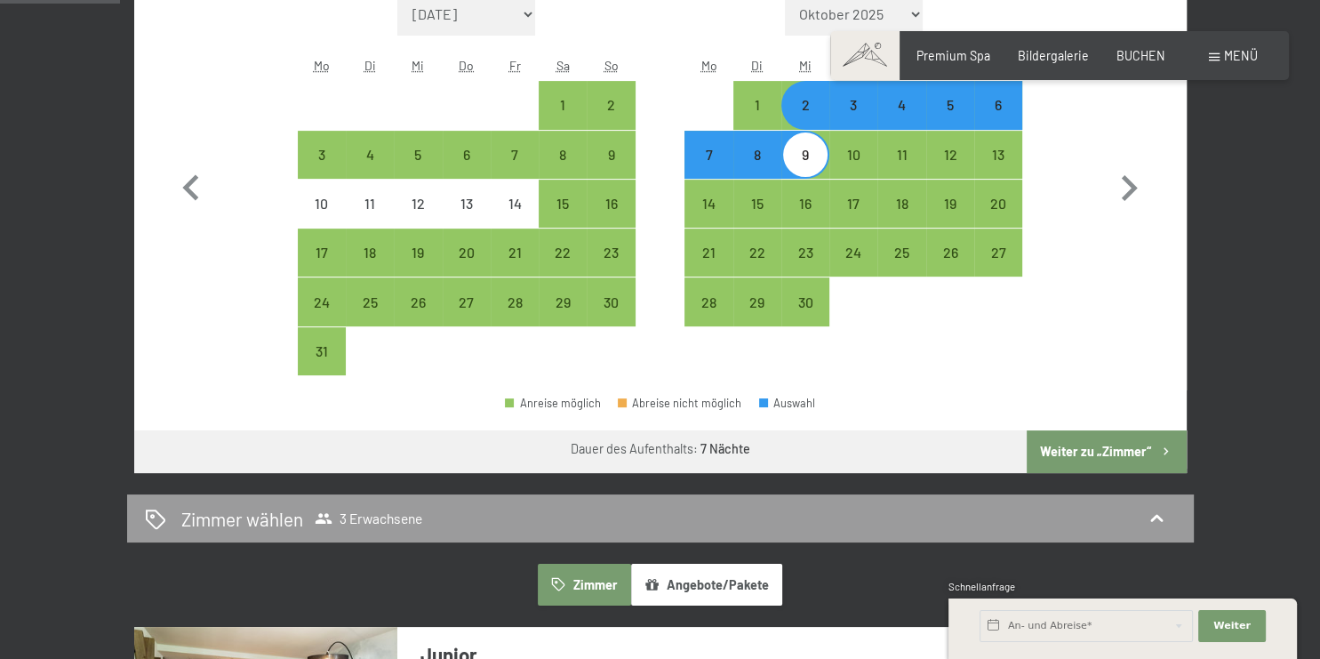
click at [1086, 453] on button "Weiter zu „Zimmer“" at bounding box center [1106, 451] width 159 height 43
select select "[DATE]"
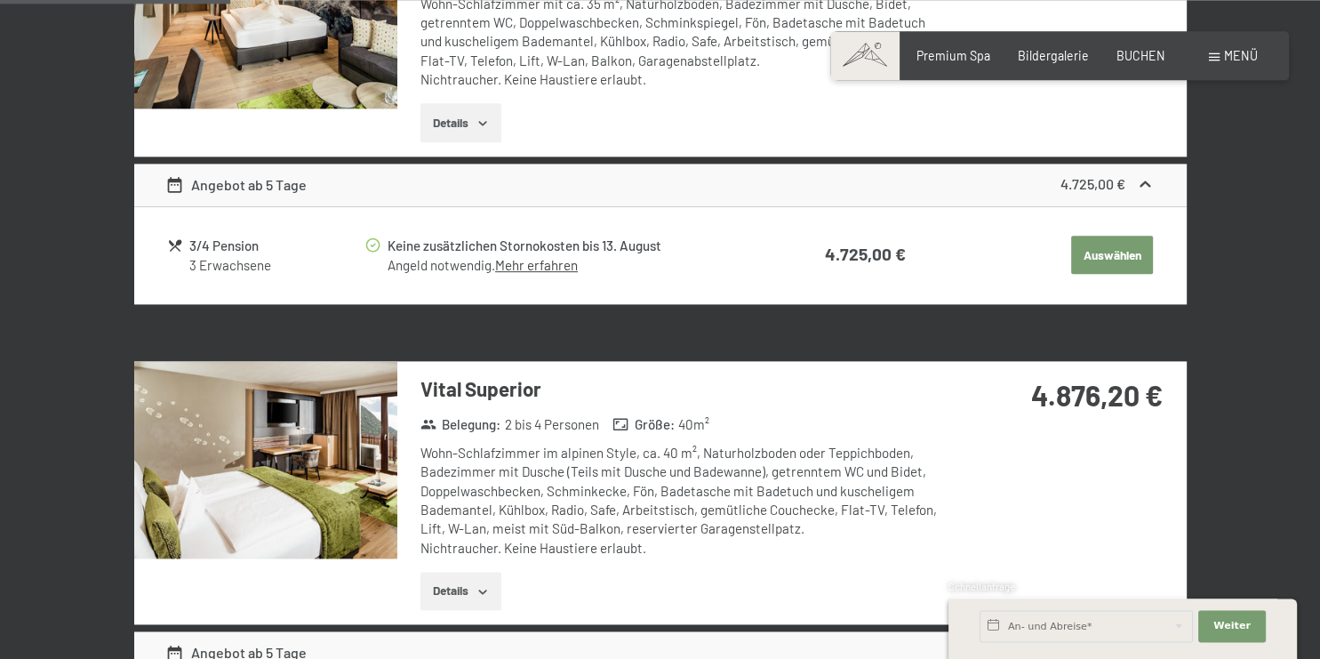
scroll to position [118, 0]
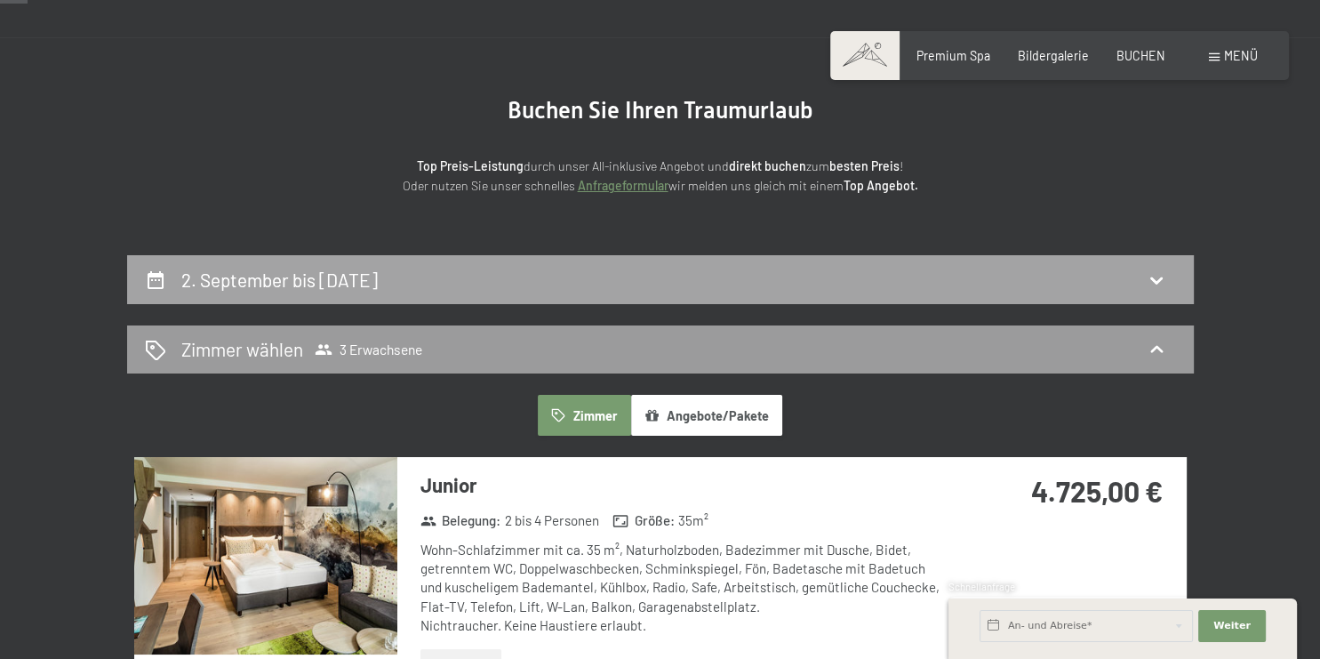
click at [354, 272] on h2 "2. September bis [DATE]" at bounding box center [279, 280] width 197 height 22
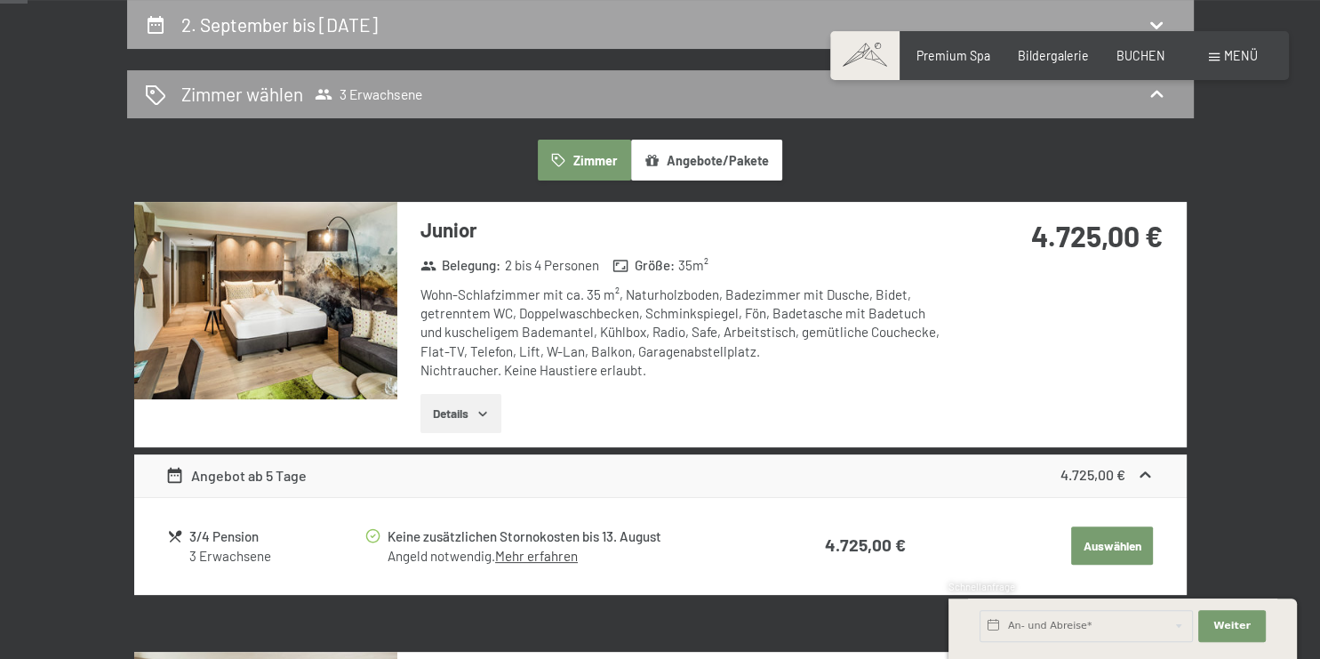
select select "[DATE]"
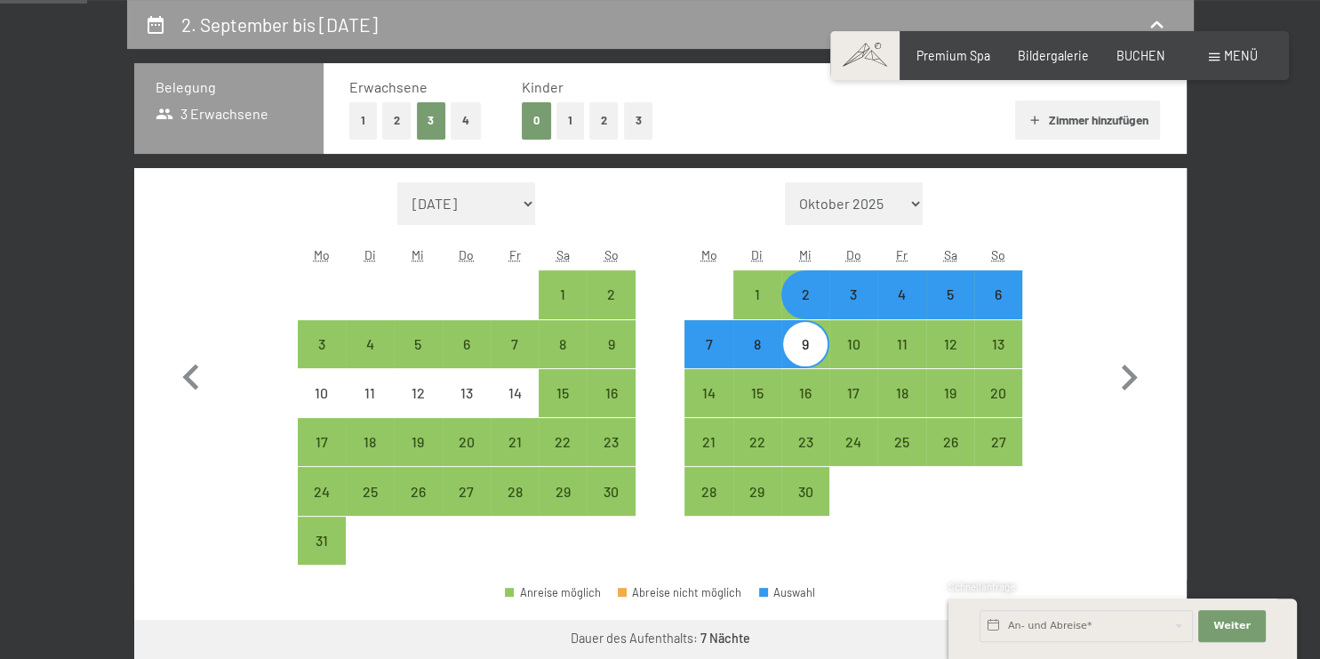
click at [959, 297] on div "5" at bounding box center [950, 309] width 44 height 44
select select "[DATE]"
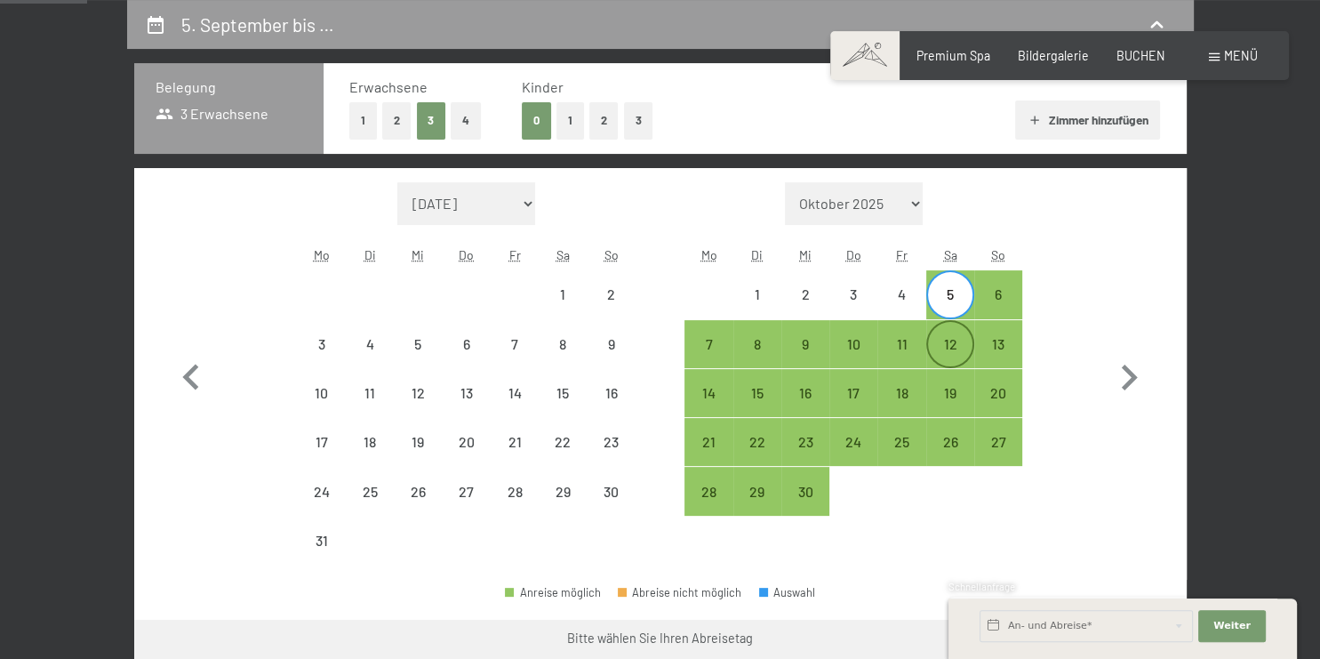
click at [955, 343] on div "12" at bounding box center [950, 359] width 44 height 44
select select "[DATE]"
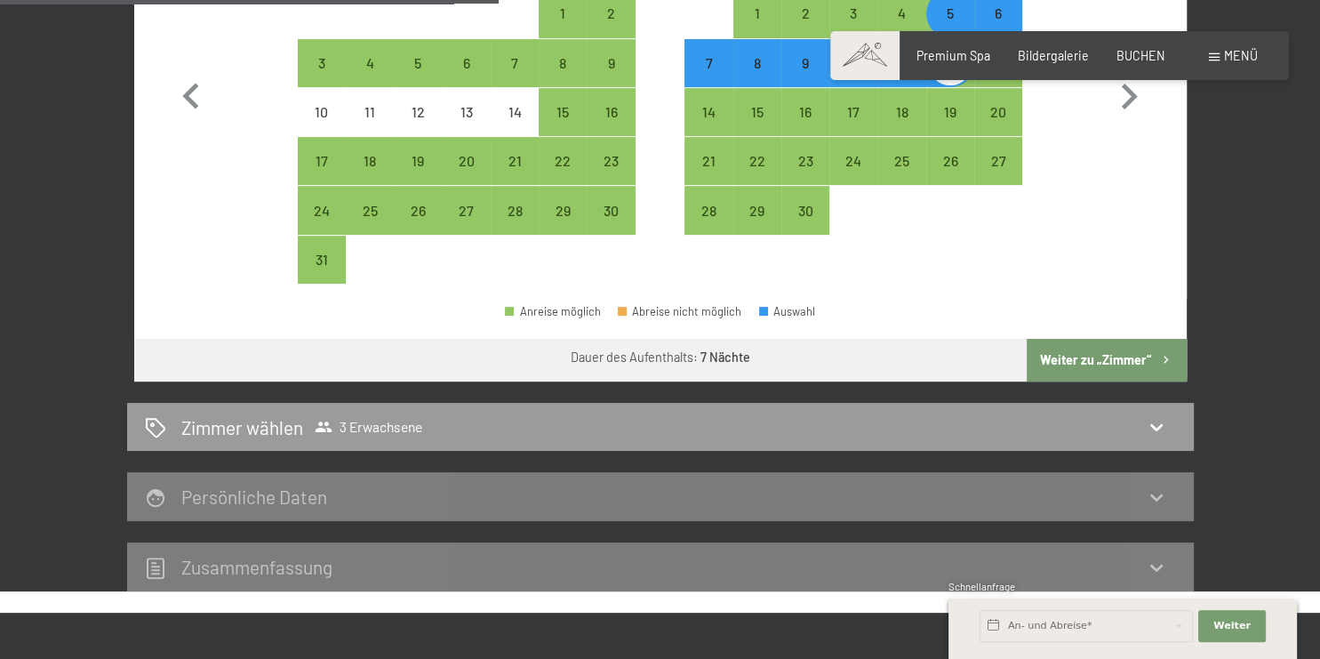
click at [1114, 365] on button "Weiter zu „Zimmer“" at bounding box center [1106, 360] width 159 height 43
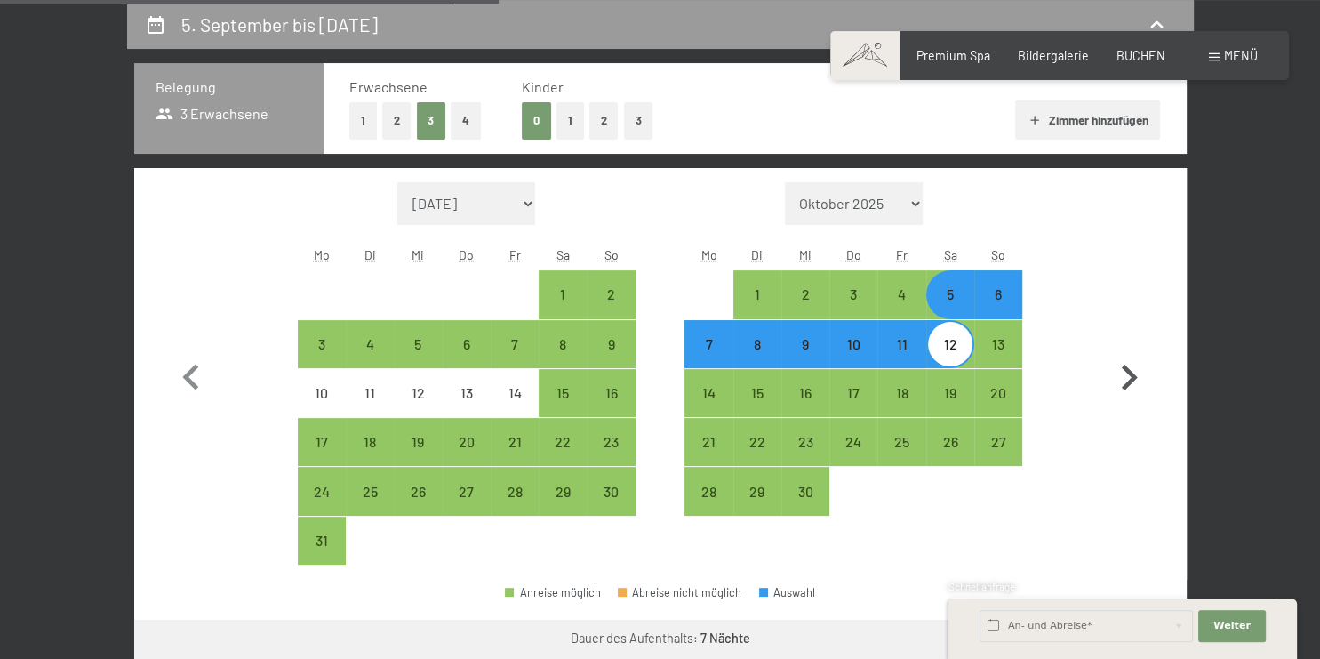
select select "[DATE]"
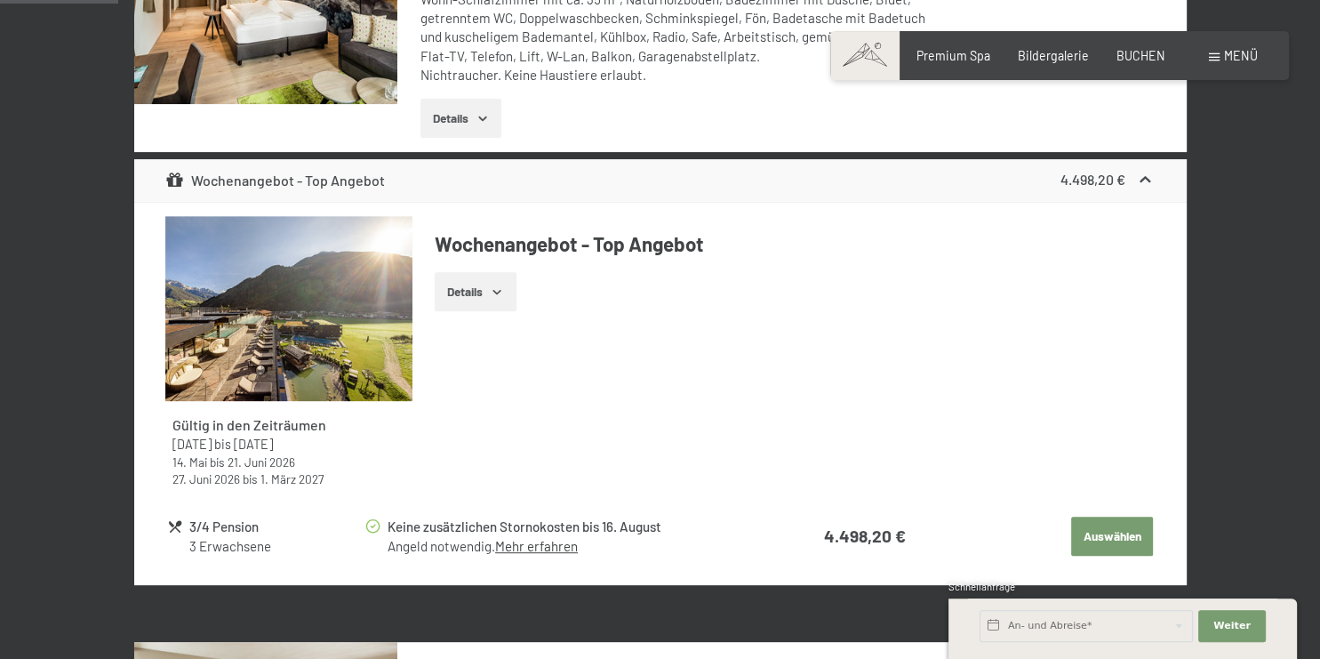
scroll to position [654, 0]
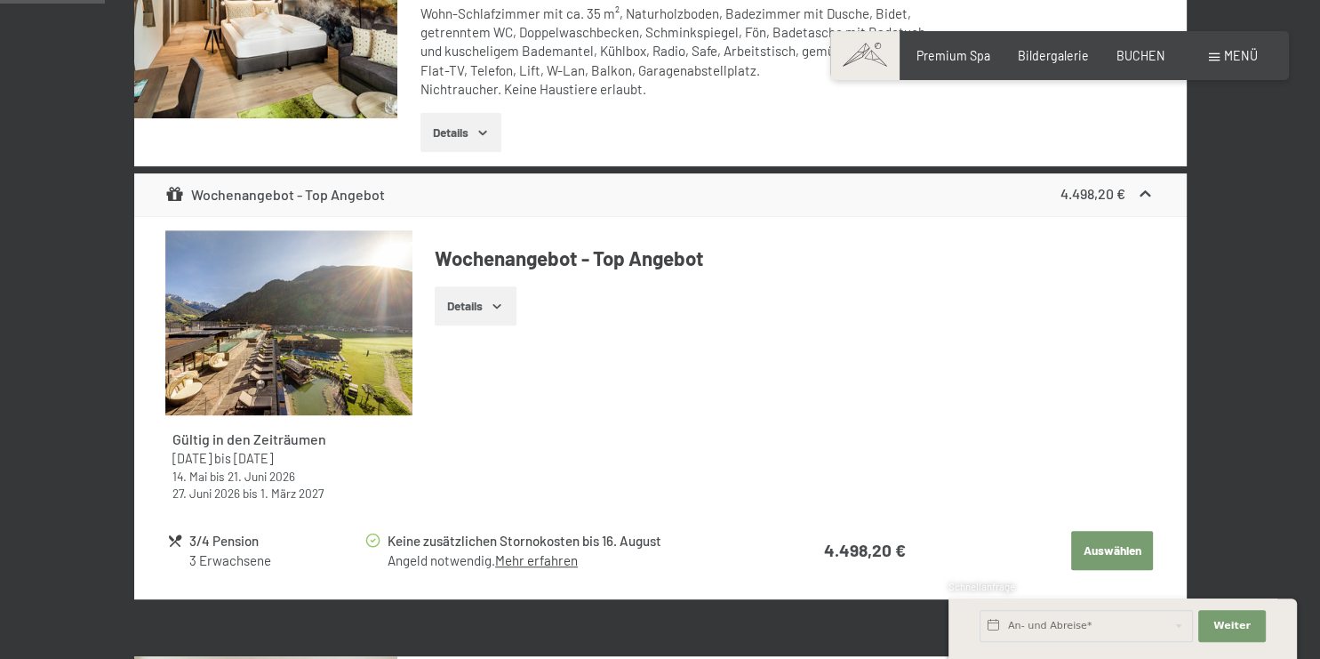
click at [496, 304] on icon "button" at bounding box center [497, 306] width 8 height 4
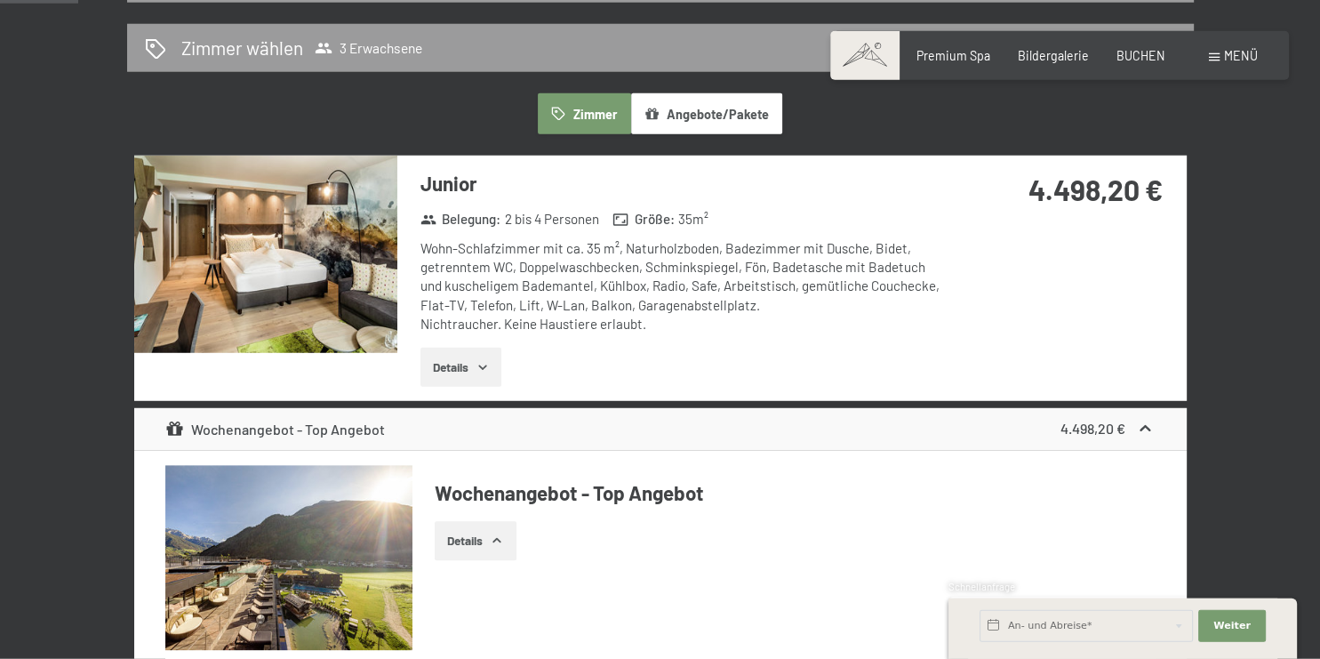
scroll to position [0, 0]
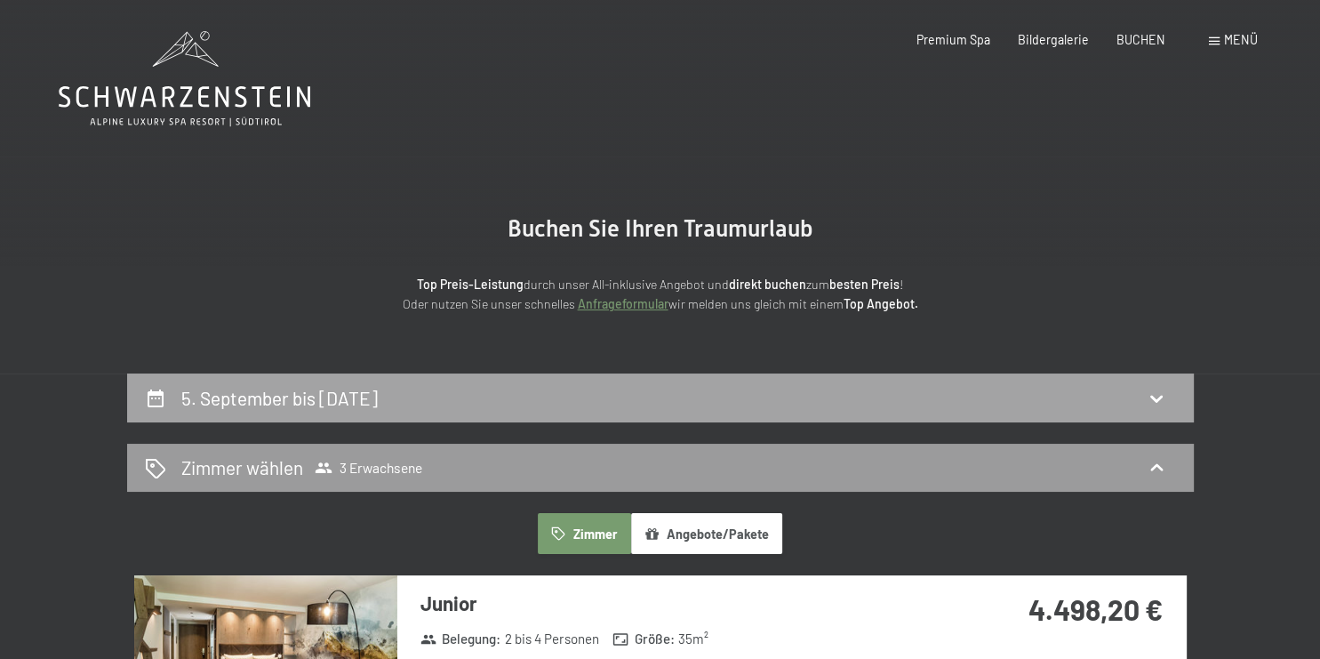
click at [1165, 392] on icon at bounding box center [1156, 398] width 21 height 21
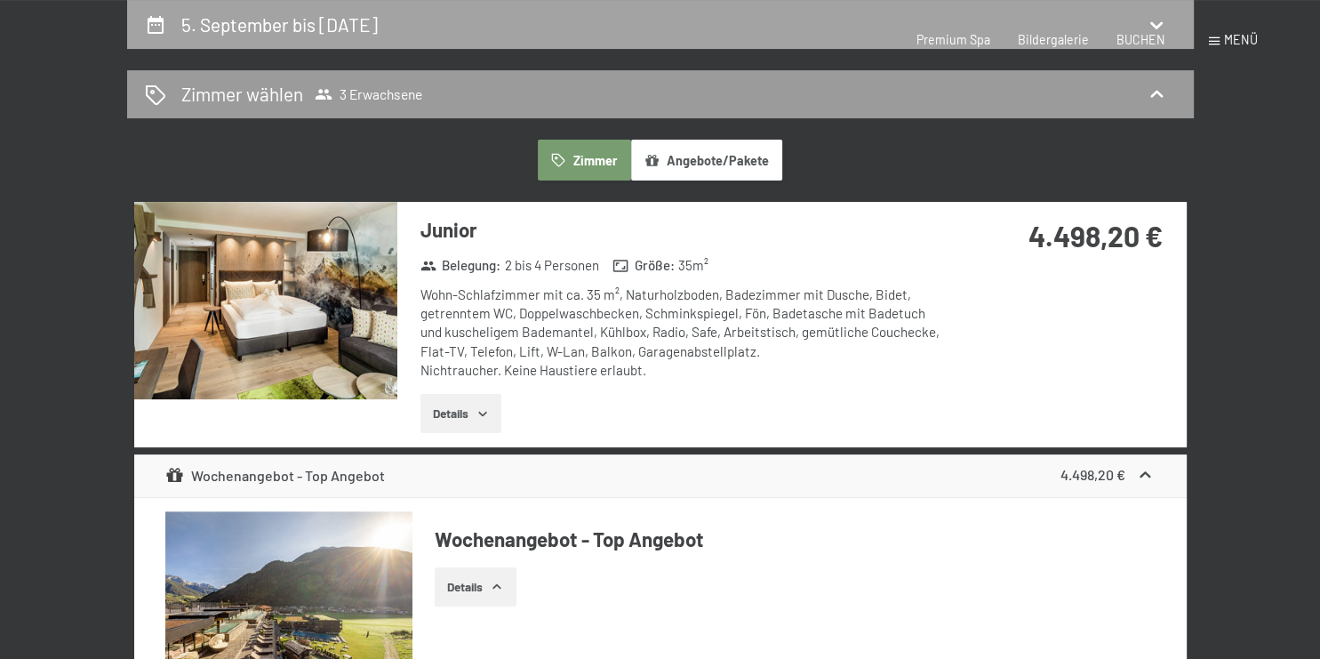
select select "[DATE]"
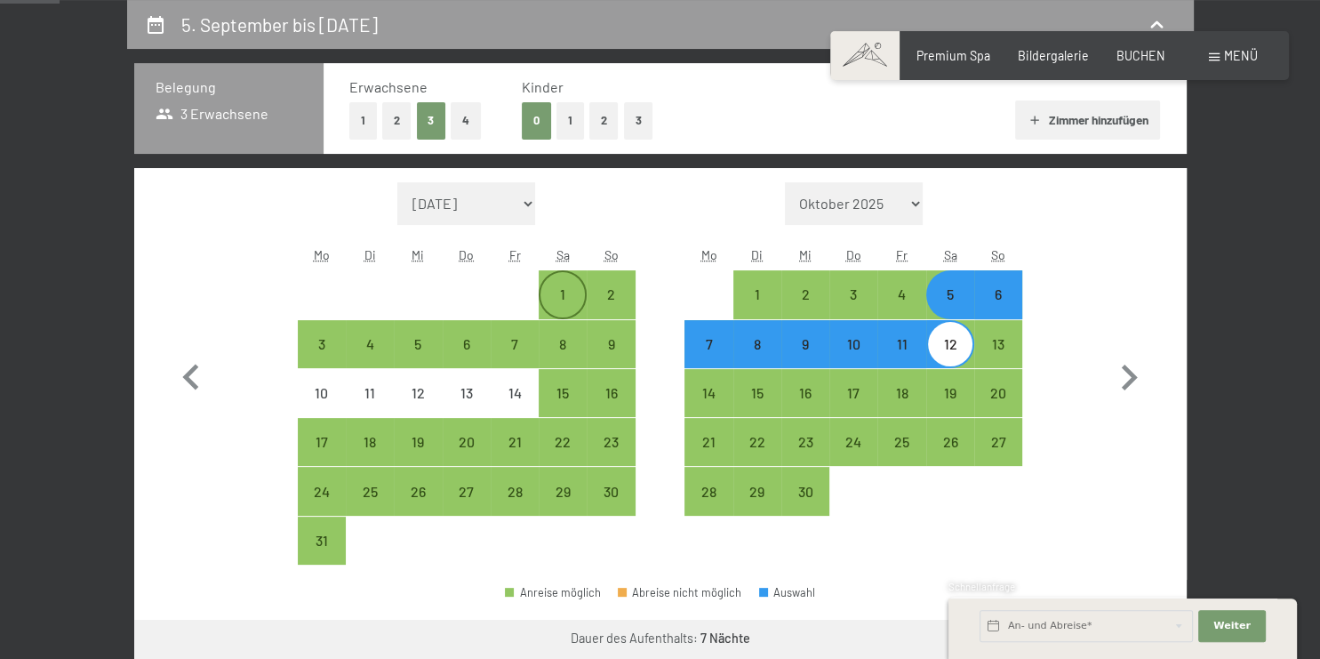
click at [566, 286] on div "1" at bounding box center [563, 294] width 44 height 44
select select "[DATE]"
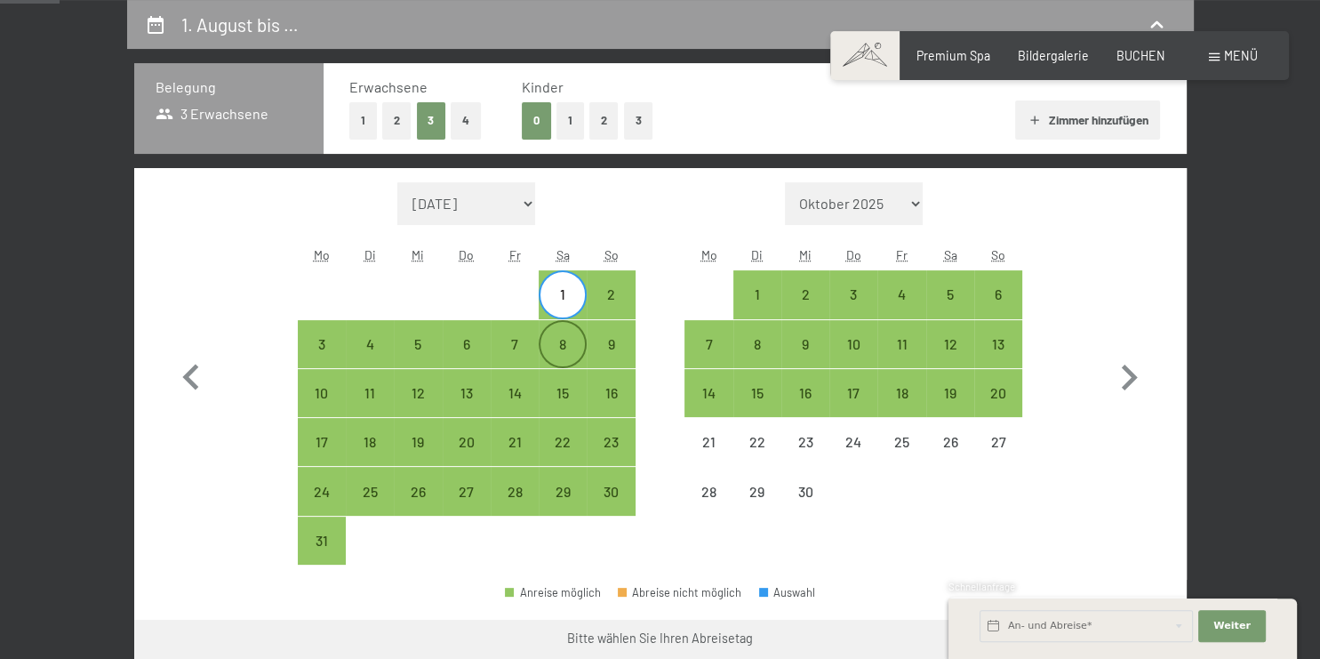
click at [562, 347] on div "8" at bounding box center [563, 359] width 44 height 44
select select "[DATE]"
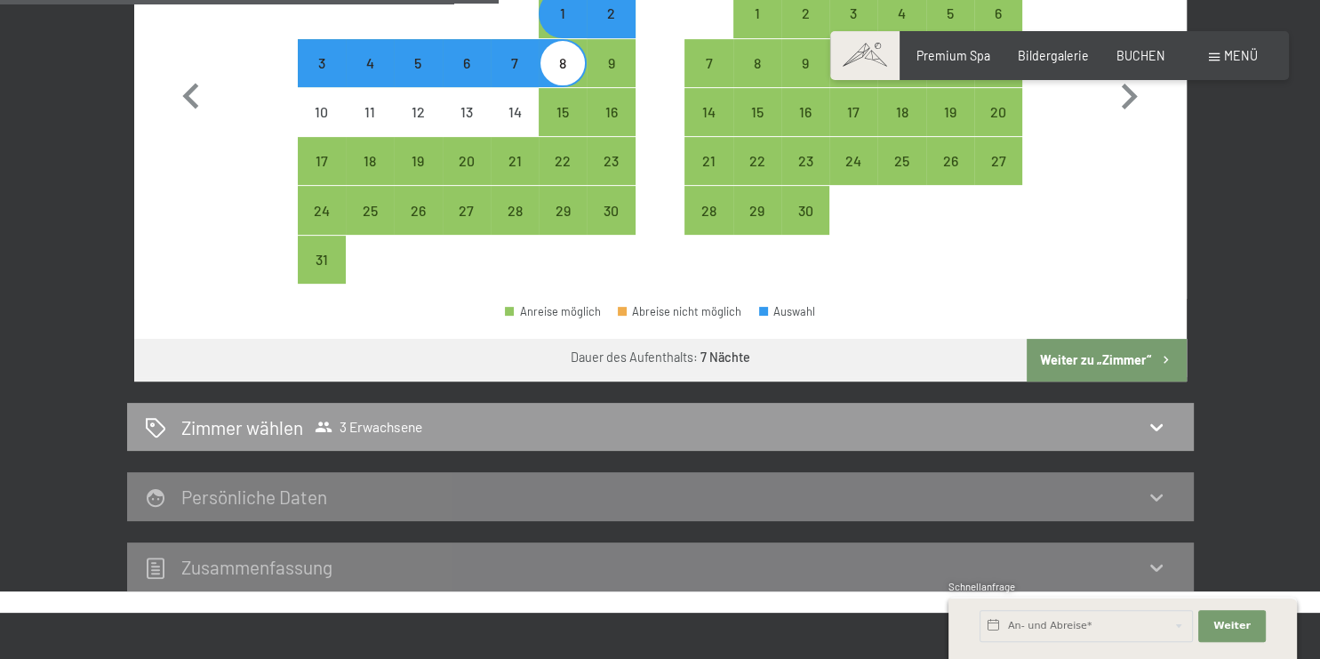
click at [1115, 356] on button "Weiter zu „Zimmer“" at bounding box center [1106, 360] width 159 height 43
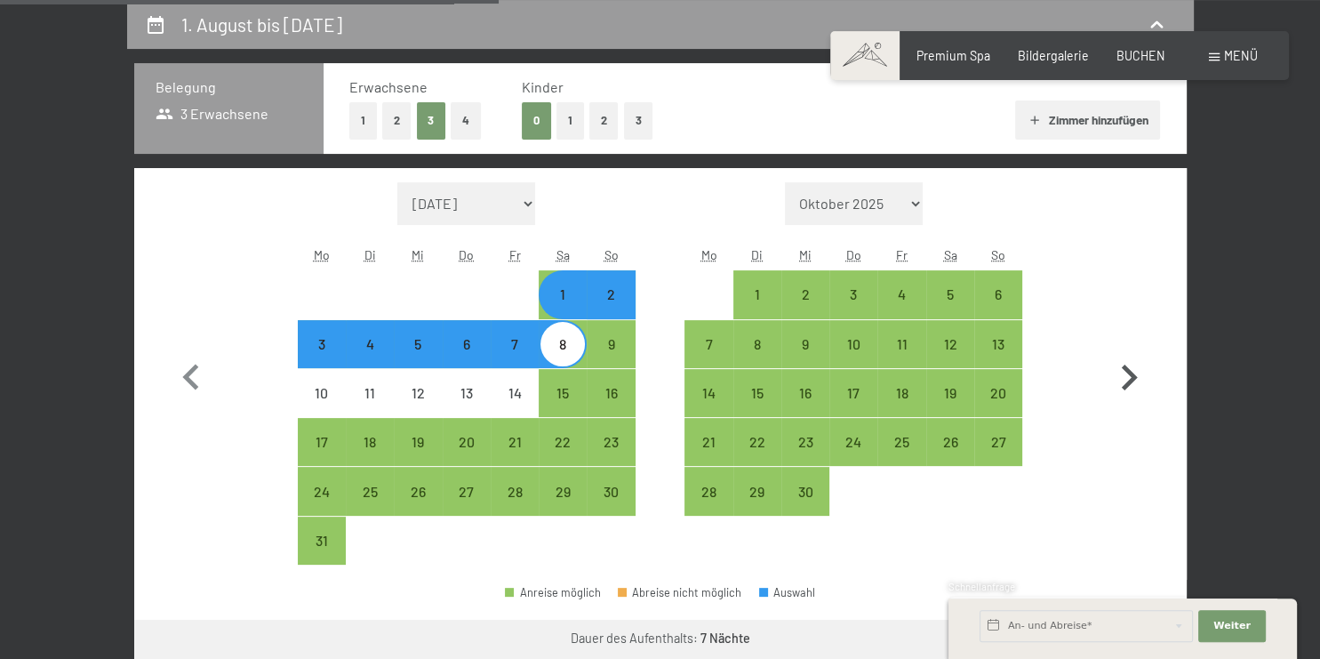
select select "[DATE]"
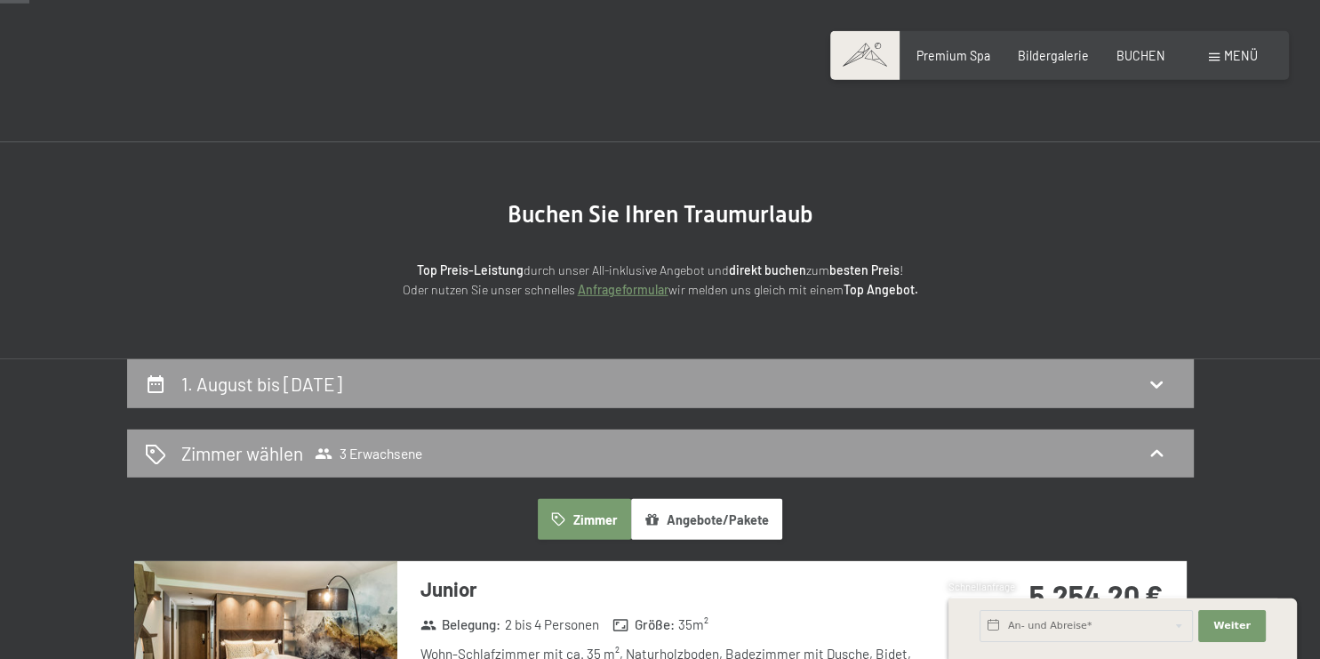
scroll to position [0, 0]
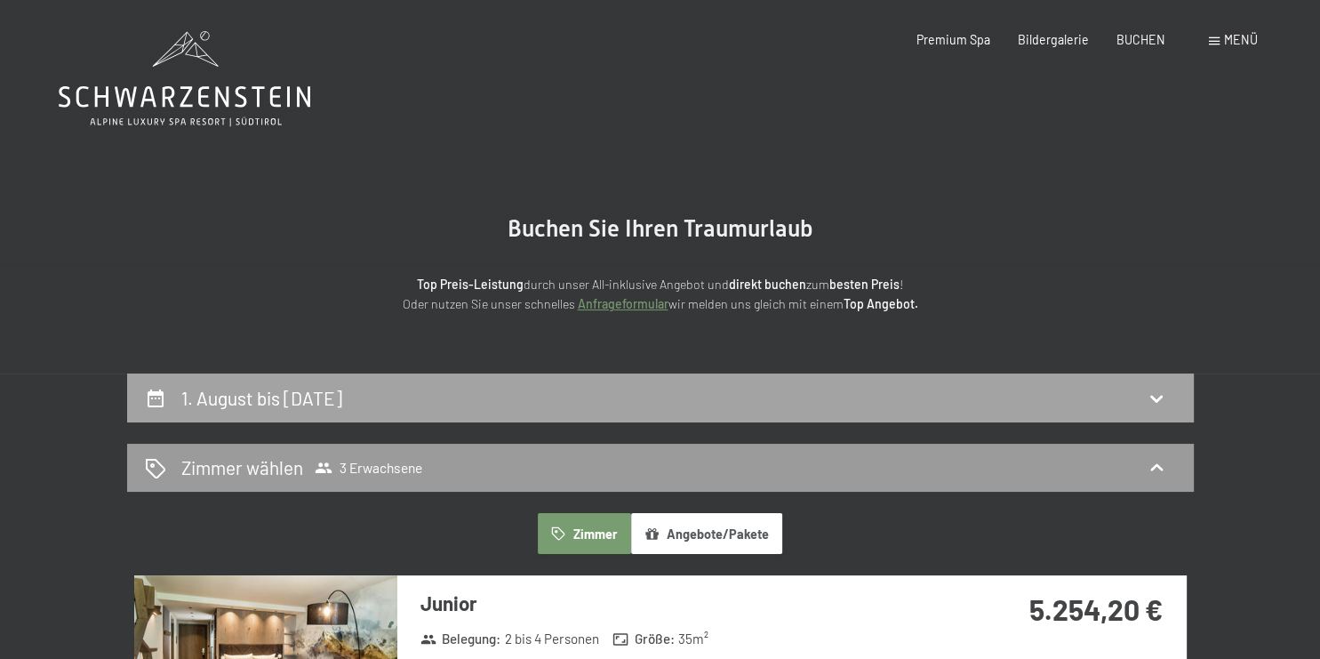
click at [1148, 395] on icon at bounding box center [1156, 398] width 21 height 21
select select "[DATE]"
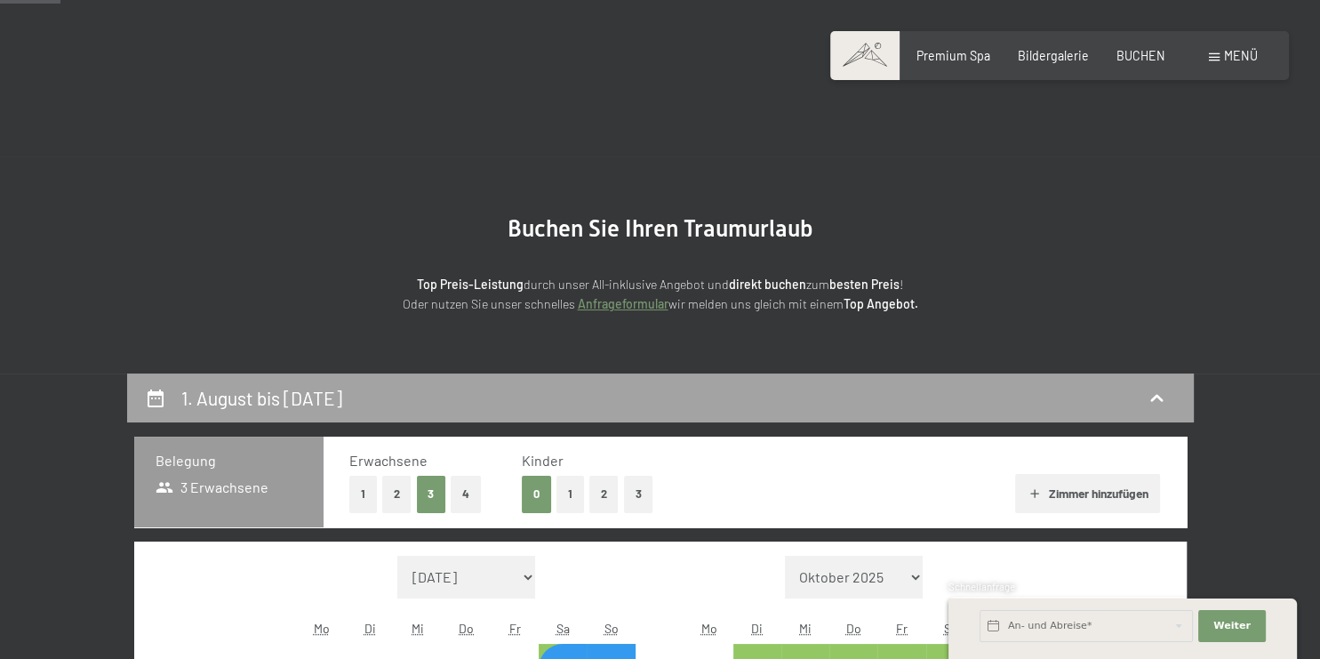
scroll to position [373, 0]
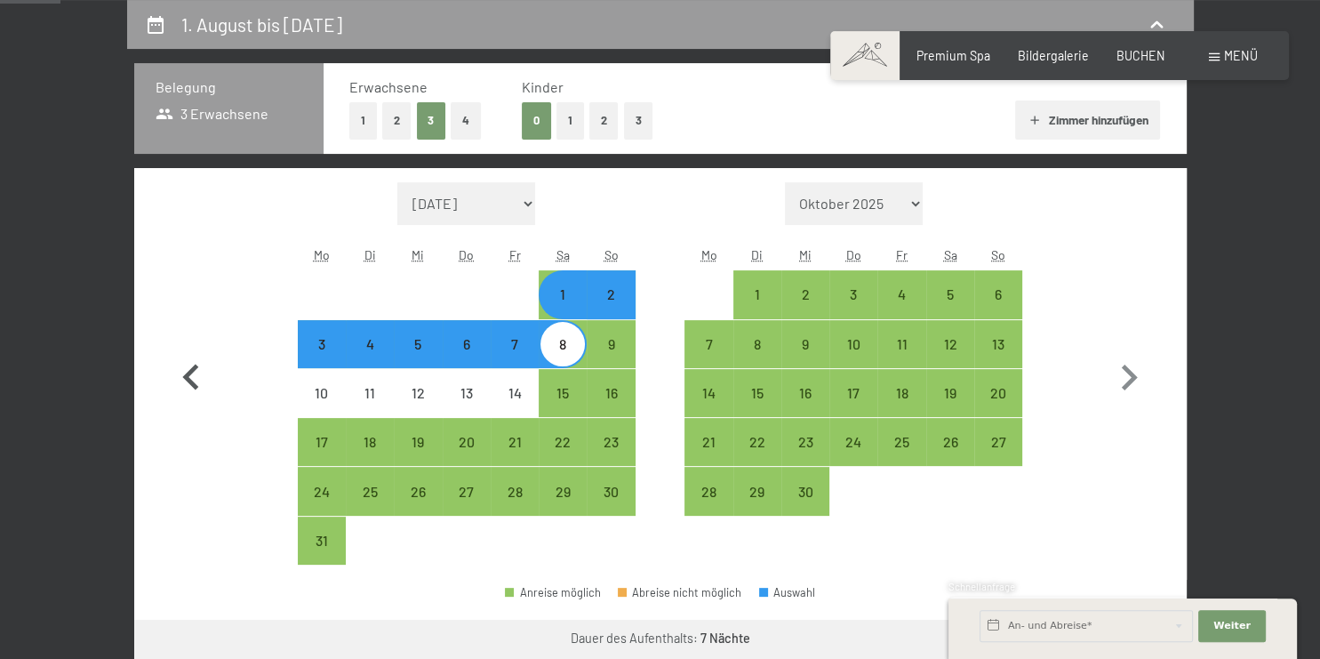
click at [198, 378] on icon "button" at bounding box center [191, 378] width 52 height 52
select select "[DATE]"
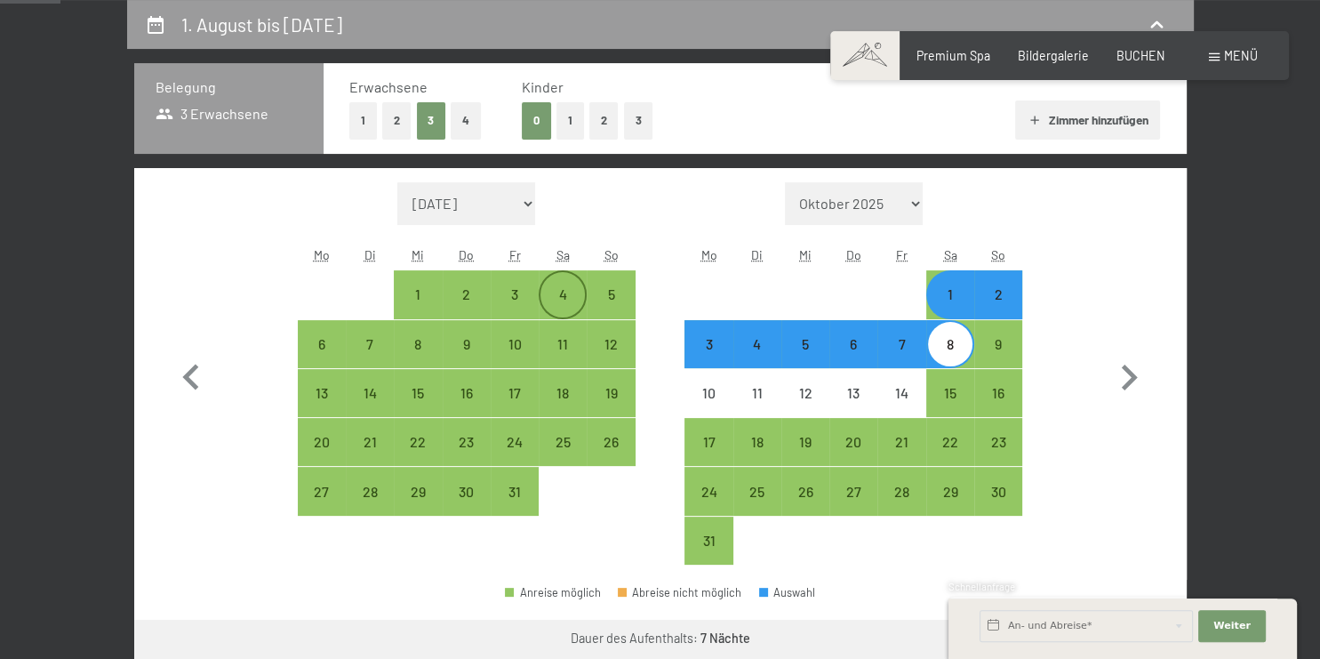
click at [564, 295] on div "4" at bounding box center [563, 309] width 44 height 44
select select "[DATE]"
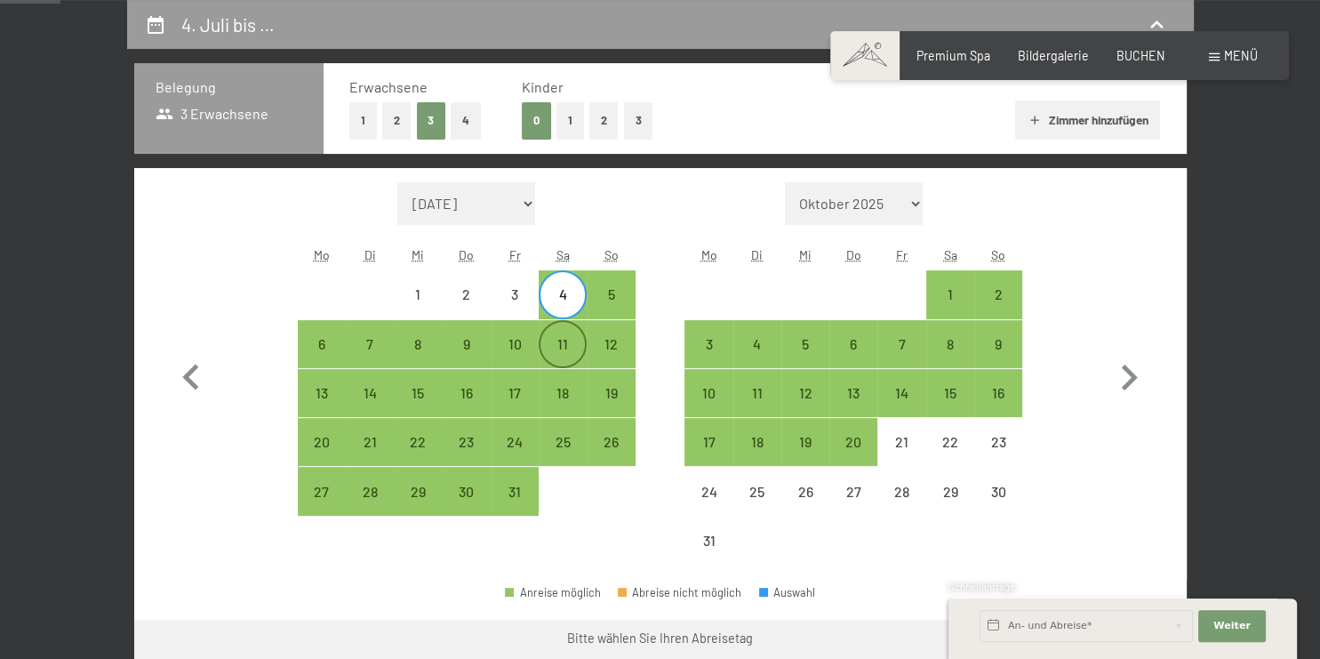
click at [566, 342] on div "11" at bounding box center [563, 359] width 44 height 44
select select "[DATE]"
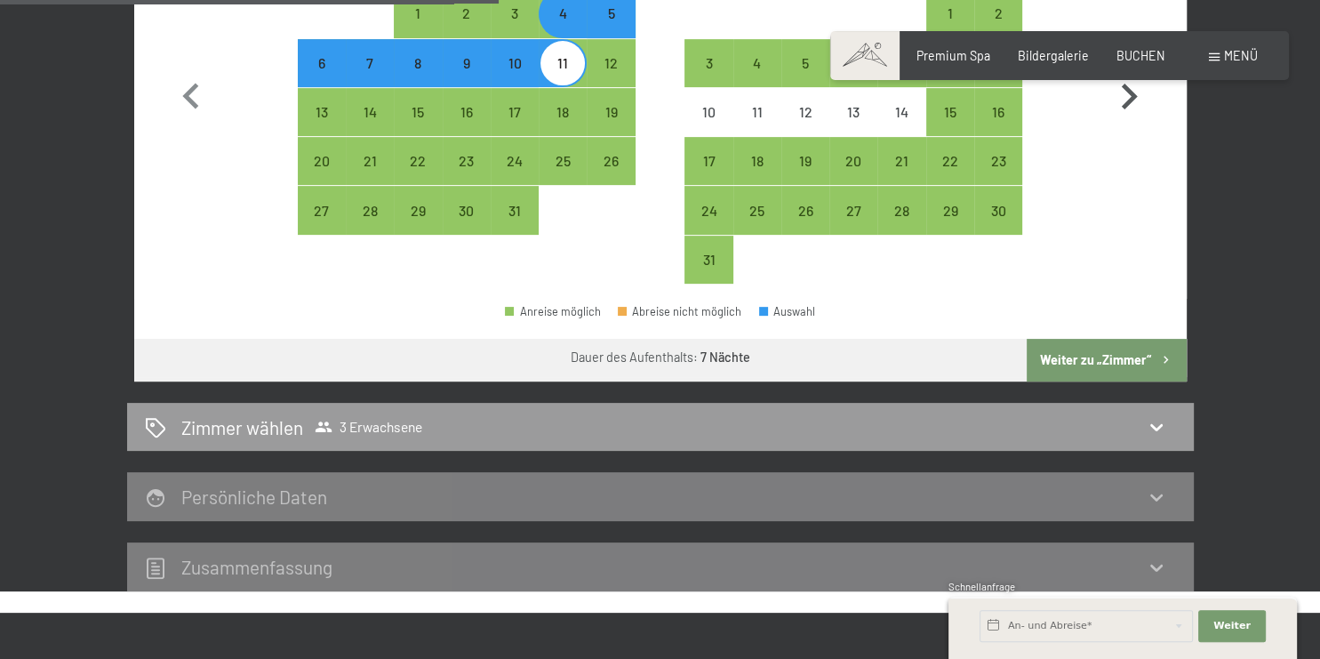
click at [1111, 357] on button "Weiter zu „Zimmer“" at bounding box center [1106, 360] width 159 height 43
select select "[DATE]"
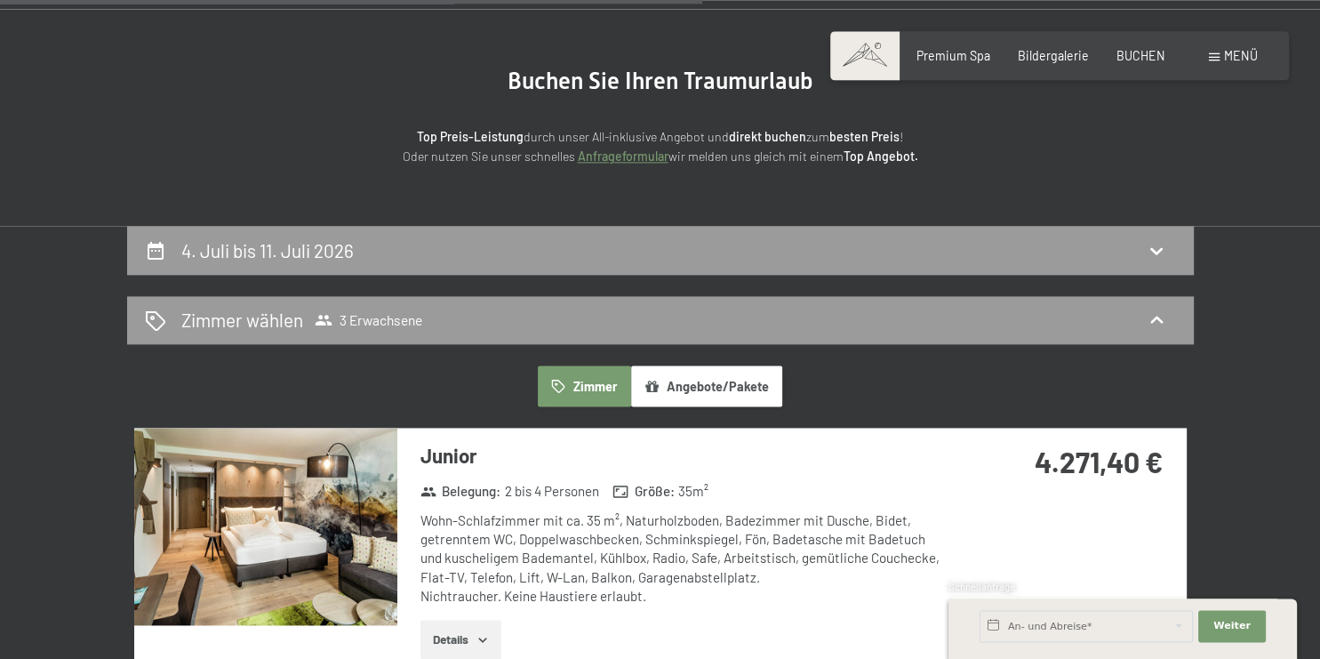
scroll to position [0, 0]
